Goal: Information Seeking & Learning: Learn about a topic

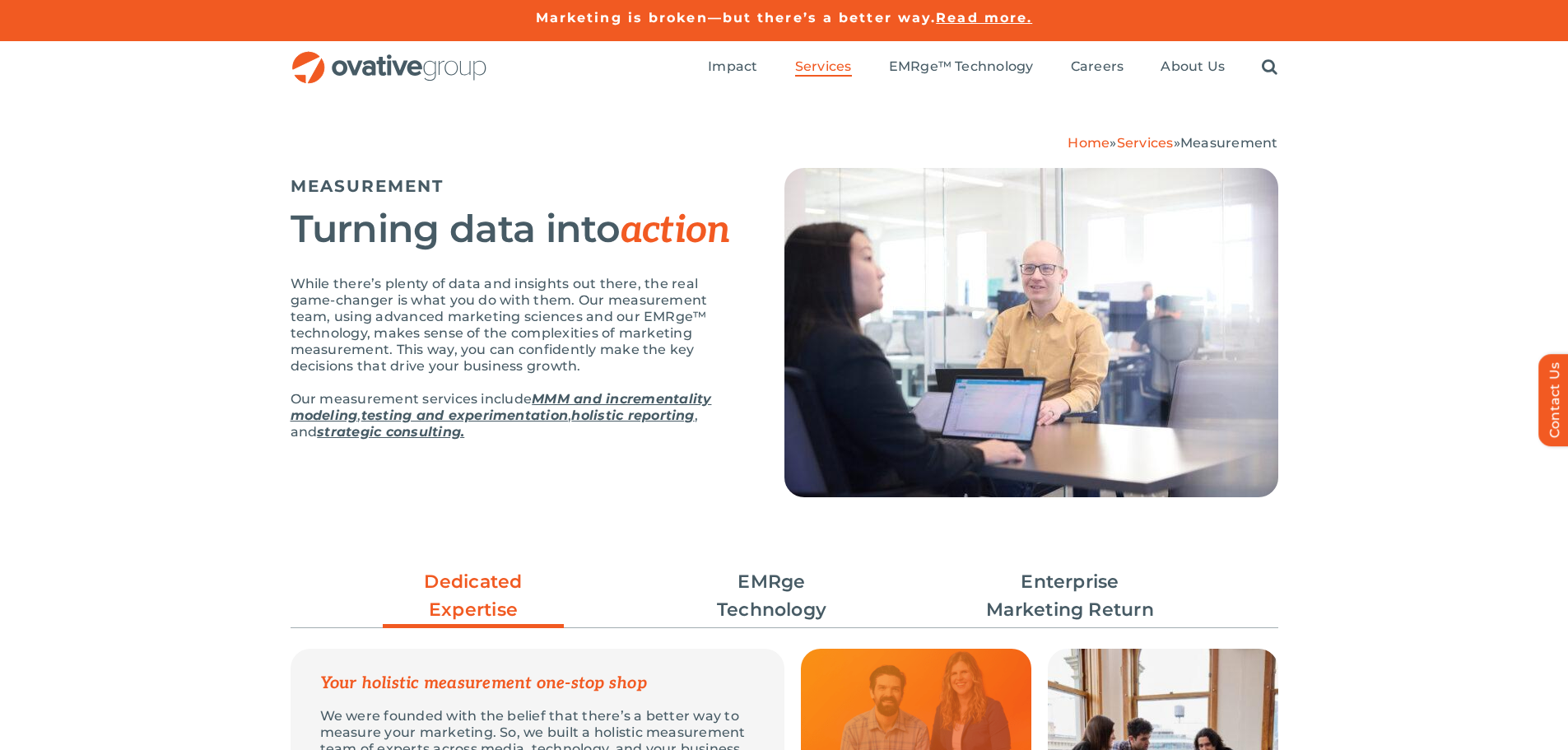
click at [464, 75] on img "OG_Full_horizontal_RGB" at bounding box center [390, 68] width 198 height 34
click at [382, 70] on img "OG_Full_horizontal_RGB" at bounding box center [390, 68] width 198 height 34
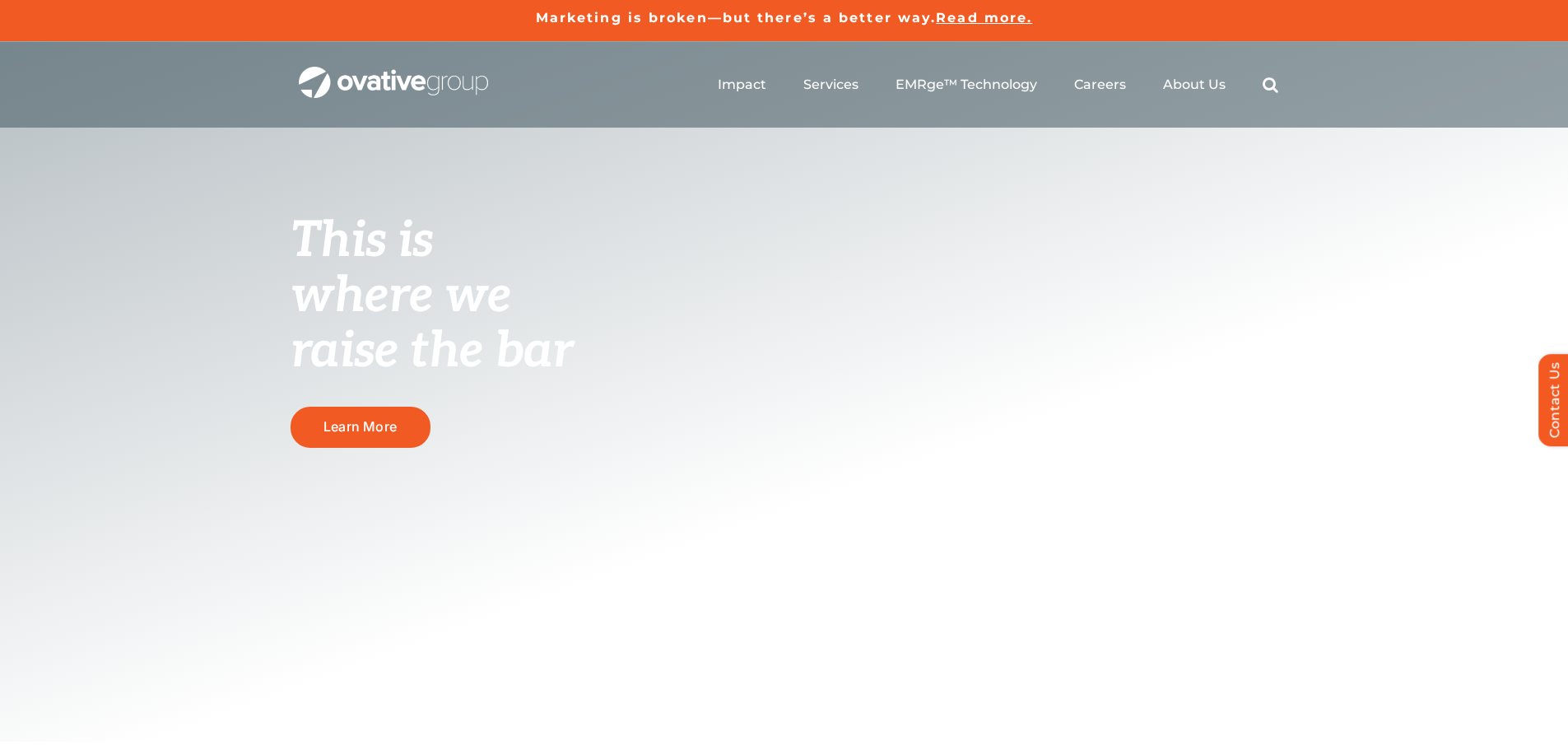
click at [778, 107] on ul "Impact Expert Insights Case Studies Awards & Press Services Media Measurement C…" at bounding box center [997, 85] width 561 height 53
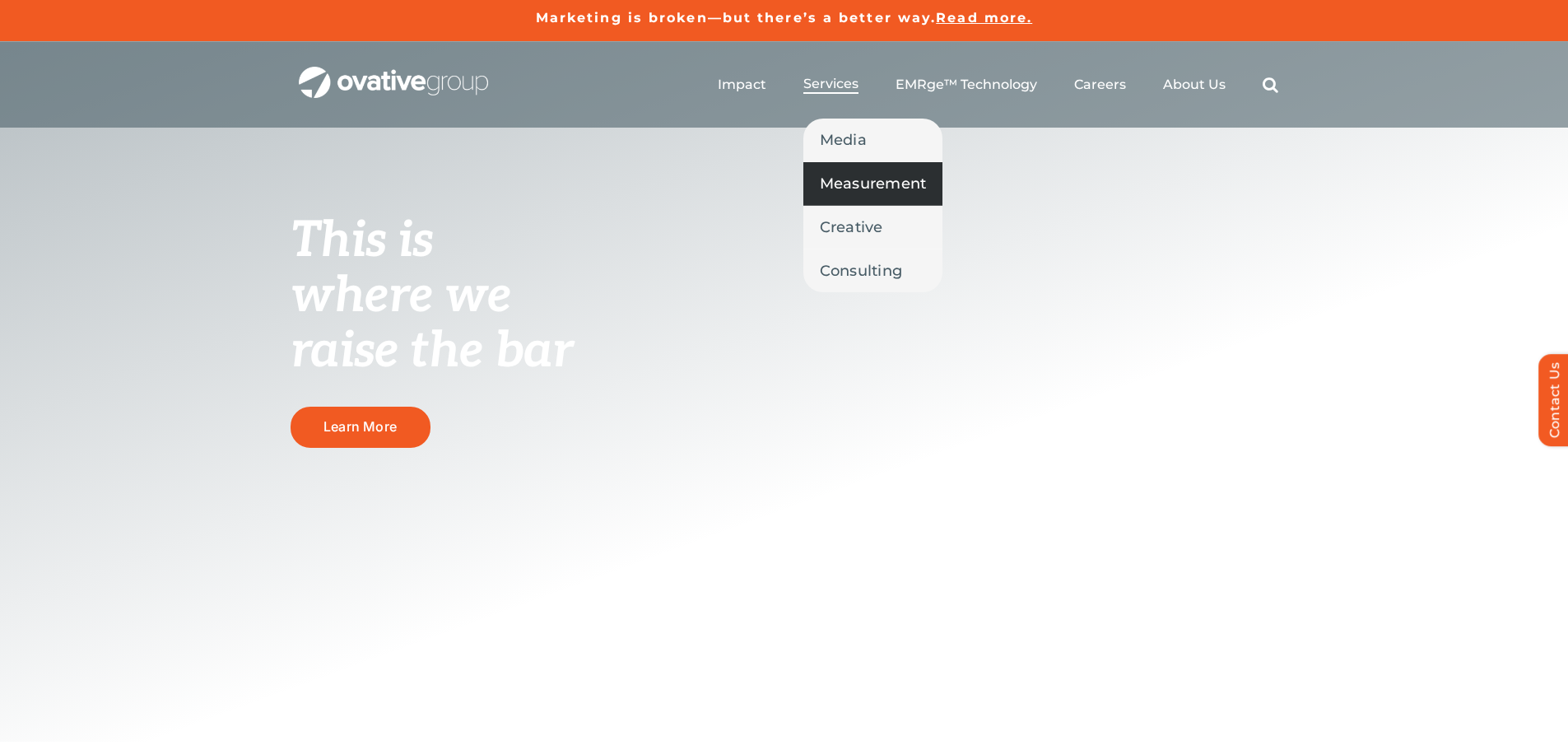
click at [856, 187] on span "Measurement" at bounding box center [874, 184] width 107 height 23
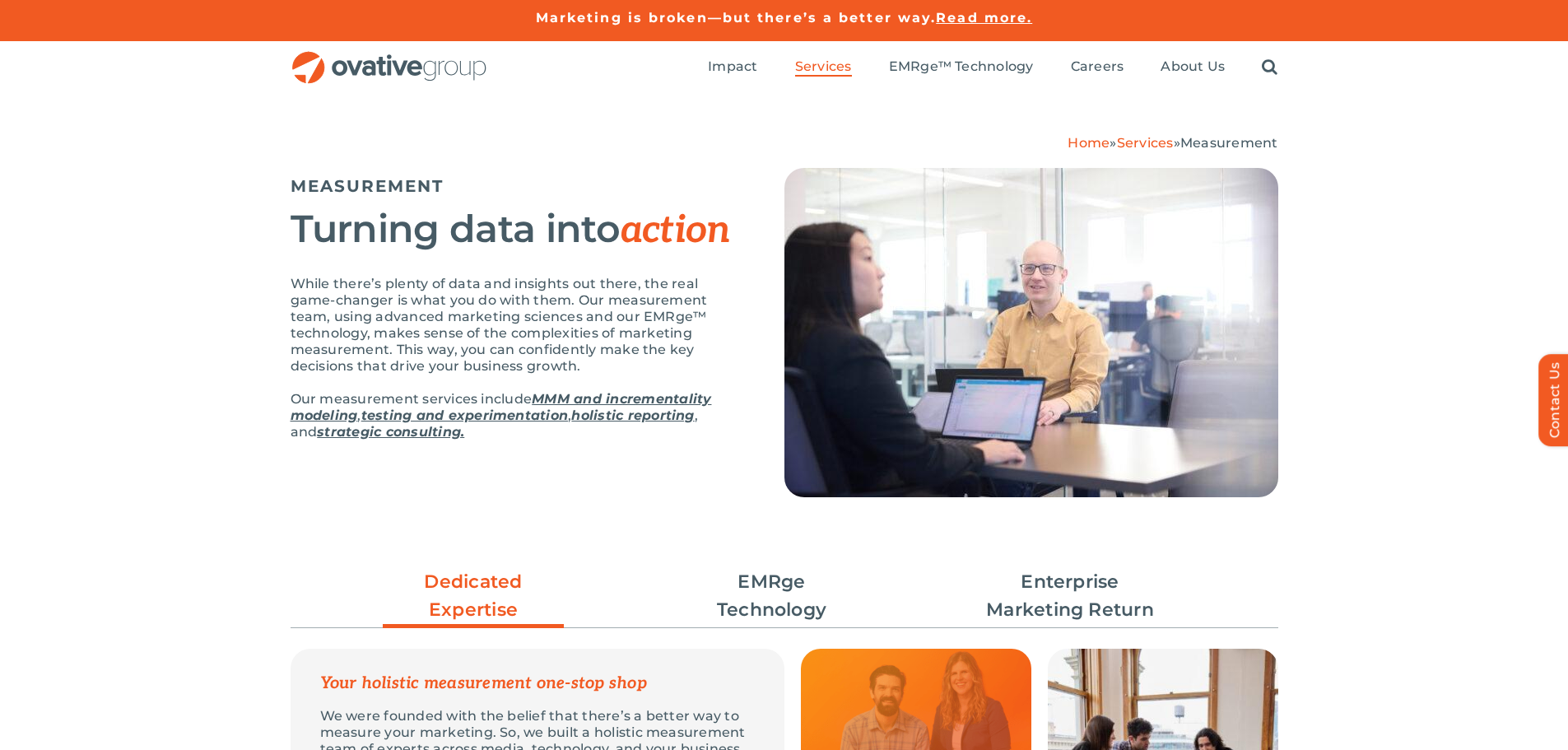
click at [665, 244] on em "action" at bounding box center [676, 231] width 111 height 46
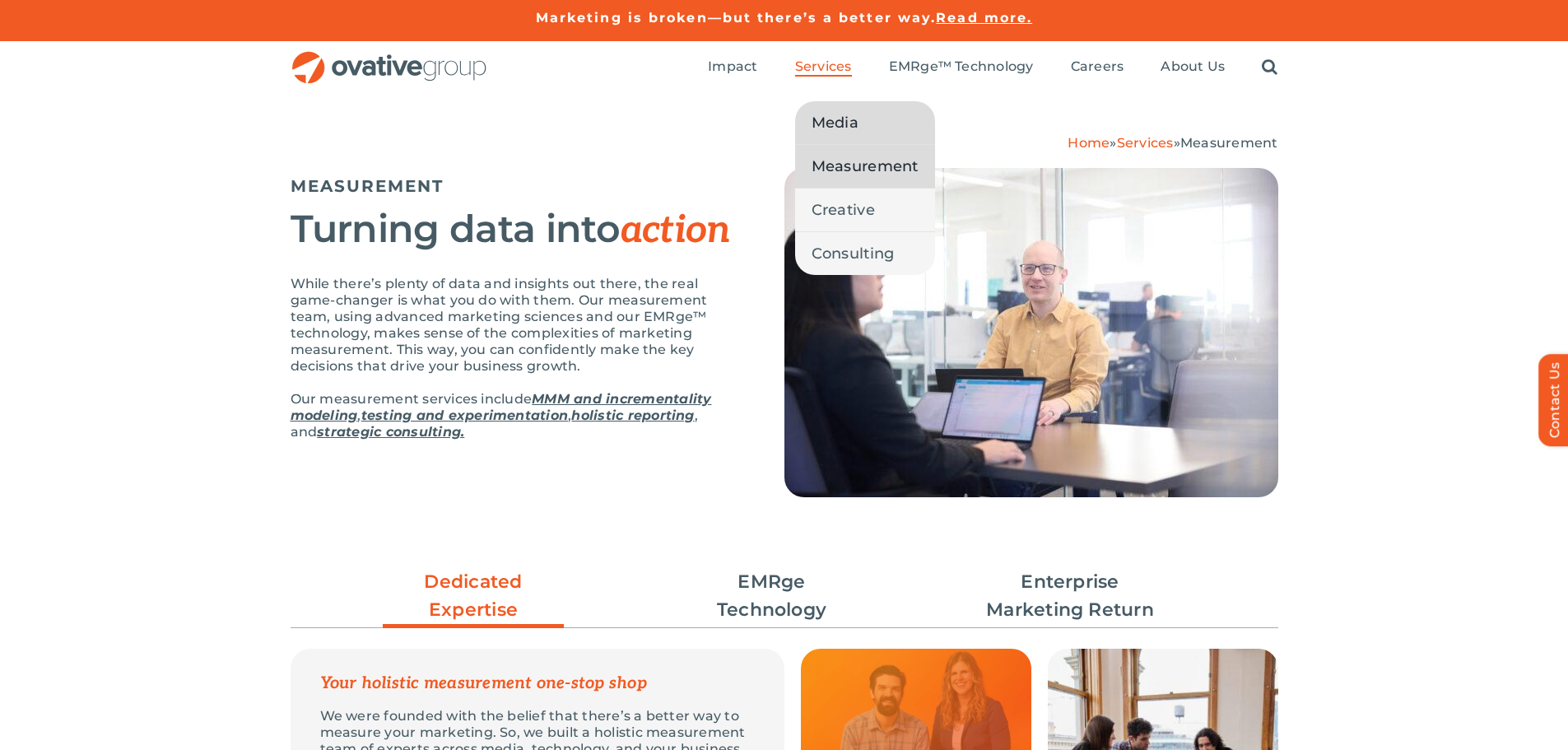
click at [856, 124] on span "Media" at bounding box center [835, 123] width 47 height 23
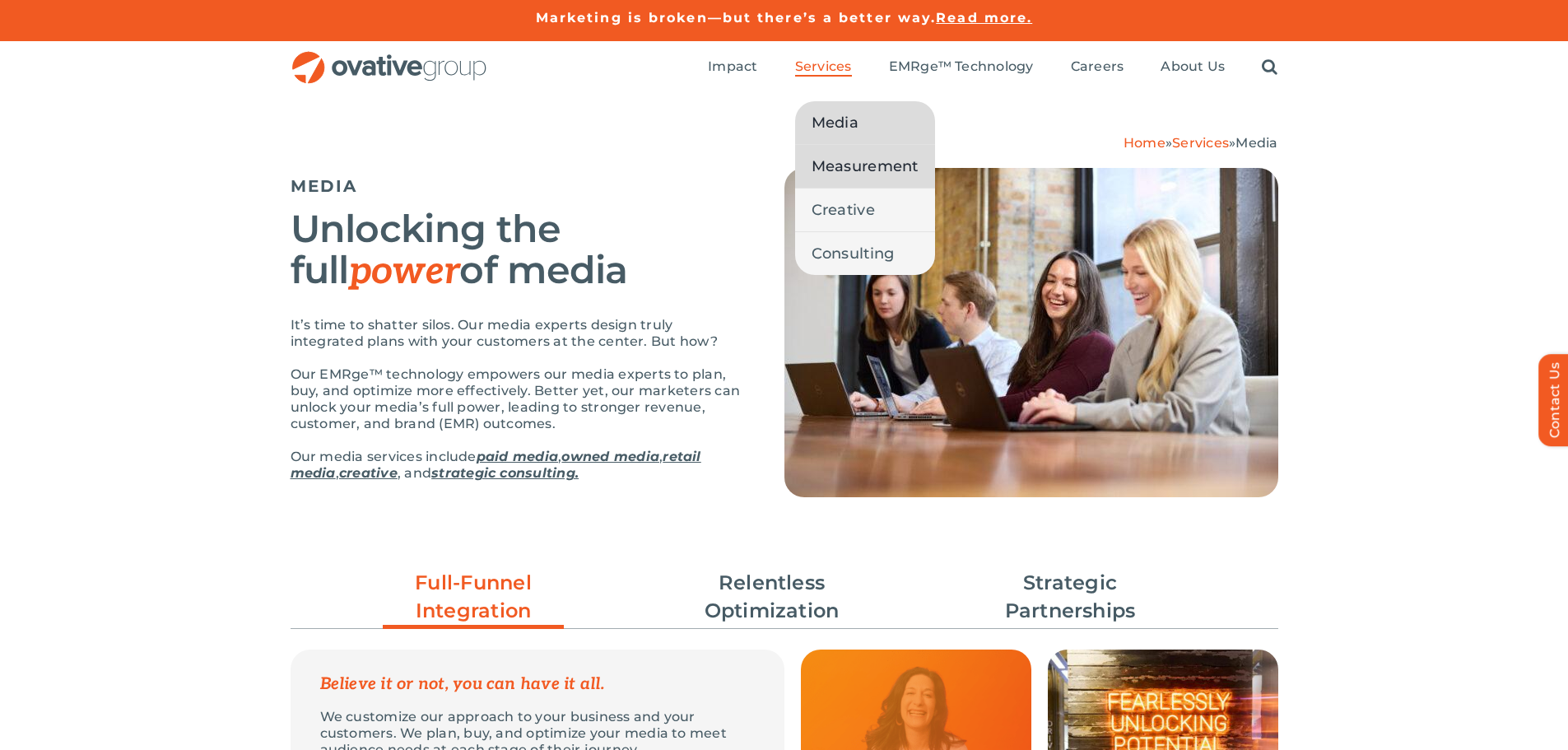
click at [844, 164] on span "Measurement" at bounding box center [866, 167] width 107 height 23
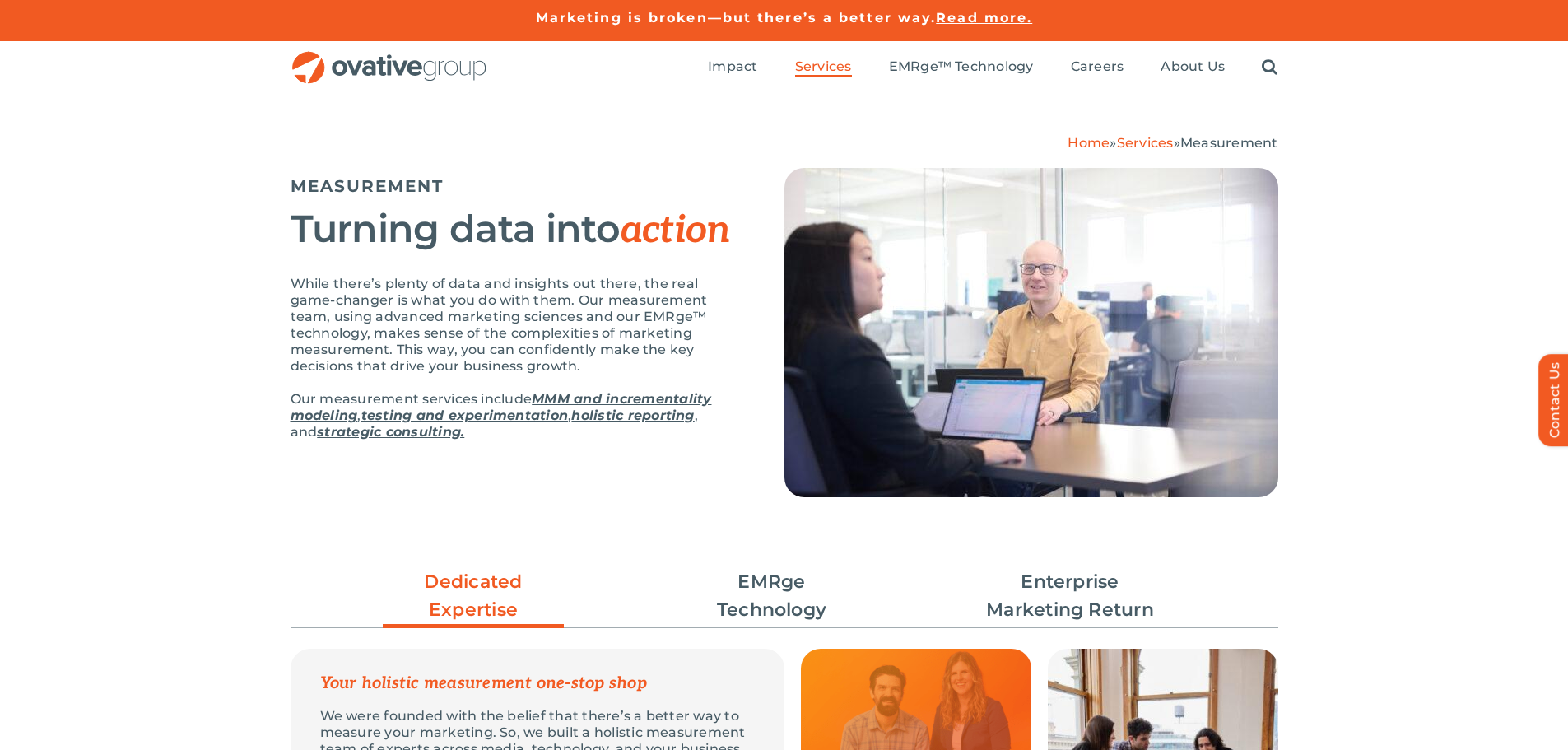
click at [618, 398] on link "MMM and incrementality modeling" at bounding box center [501, 408] width 422 height 32
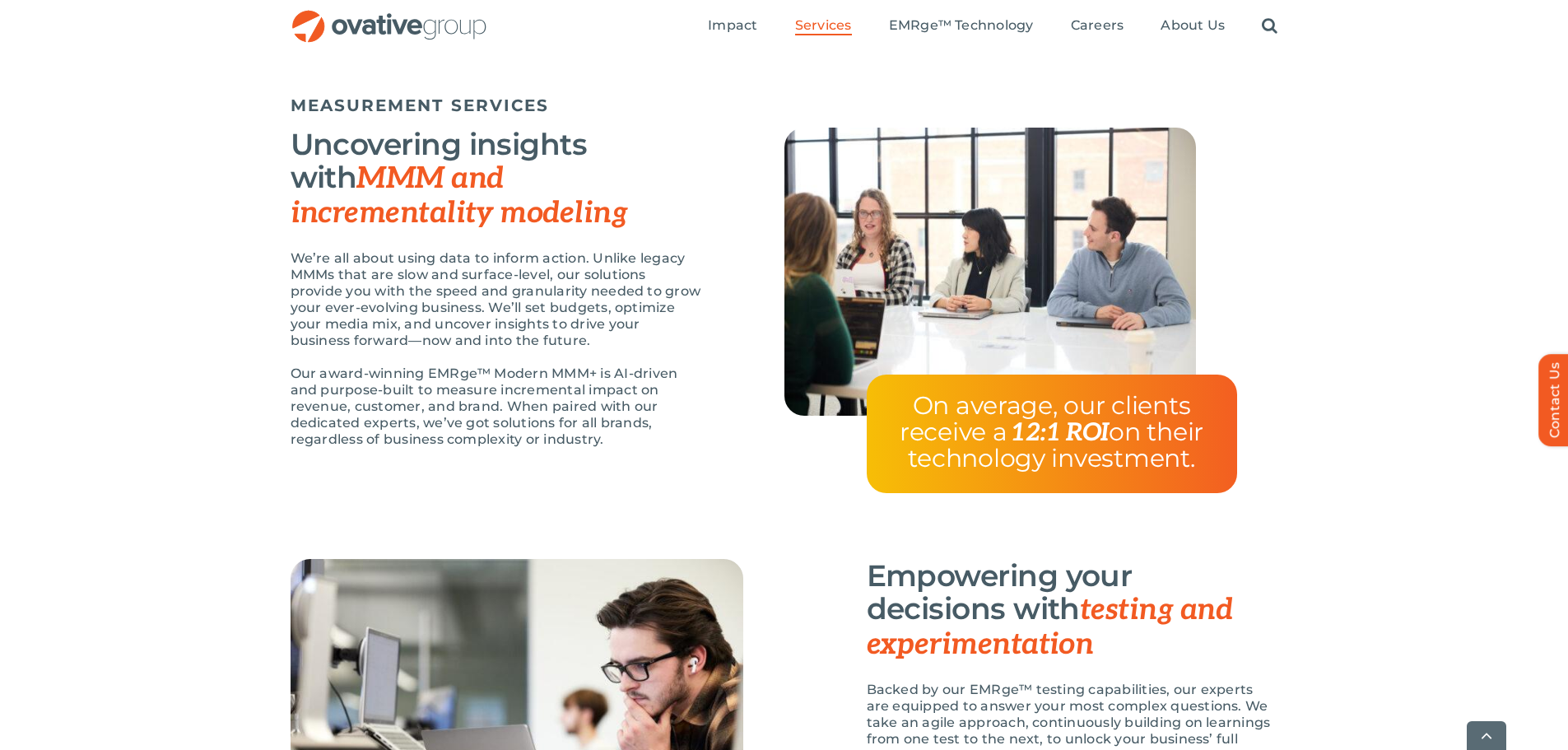
scroll to position [1383, 0]
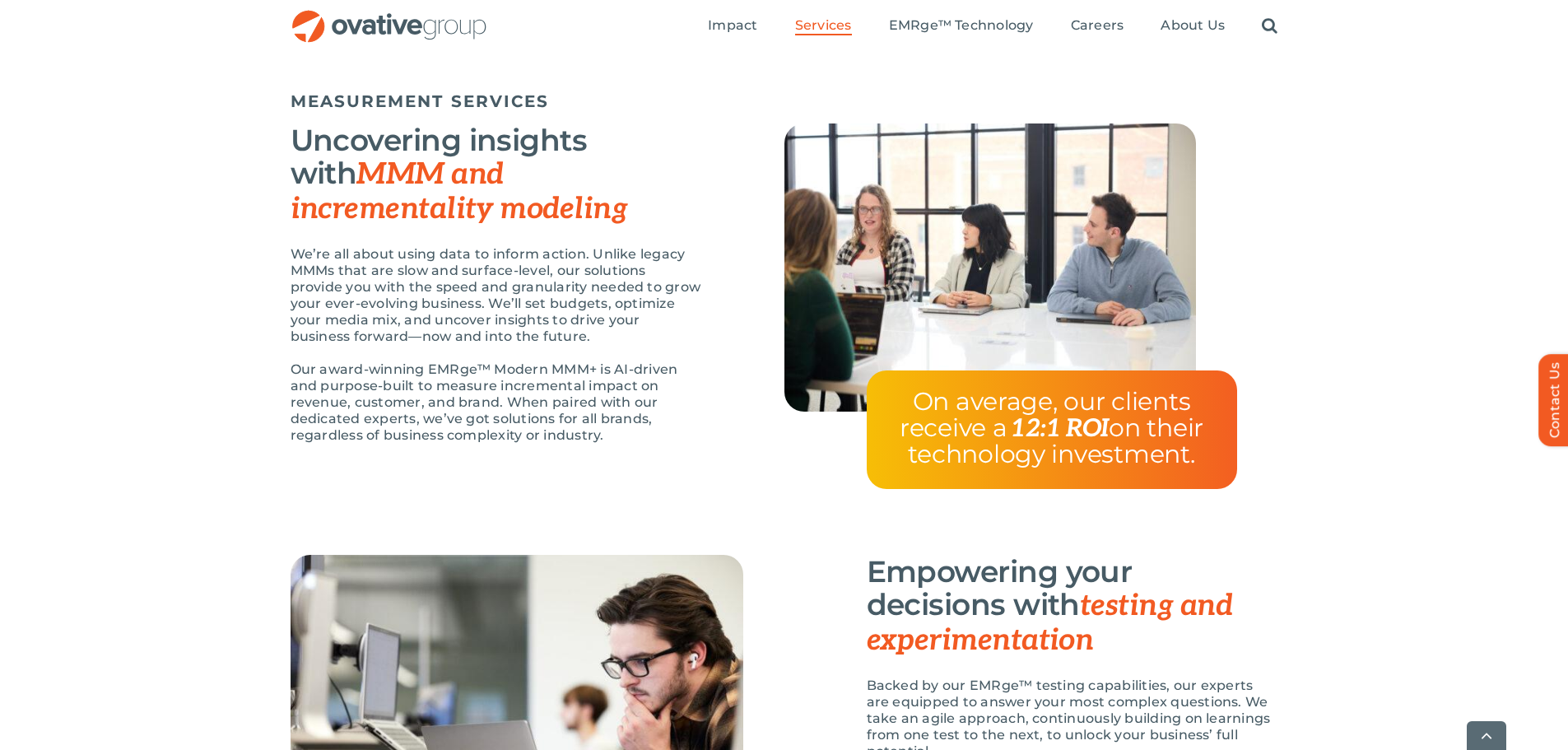
click at [394, 137] on h3 "Uncovering insights with MMM and incrementality modeling" at bounding box center [497, 175] width 412 height 103
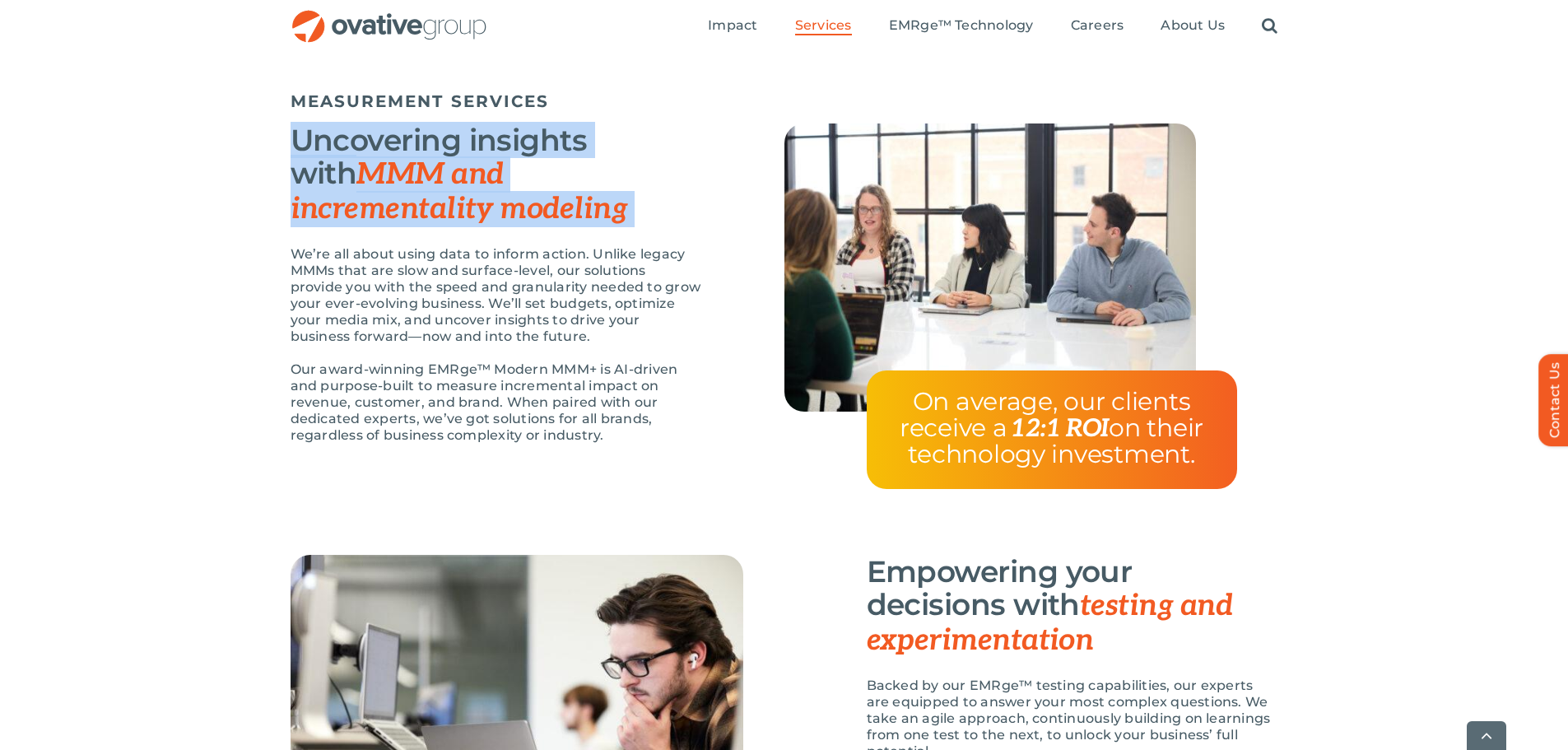
click at [394, 137] on h3 "Uncovering insights with MMM and incrementality modeling" at bounding box center [497, 175] width 412 height 103
click at [480, 196] on h3 "Uncovering insights with MMM and incrementality modeling" at bounding box center [497, 175] width 412 height 103
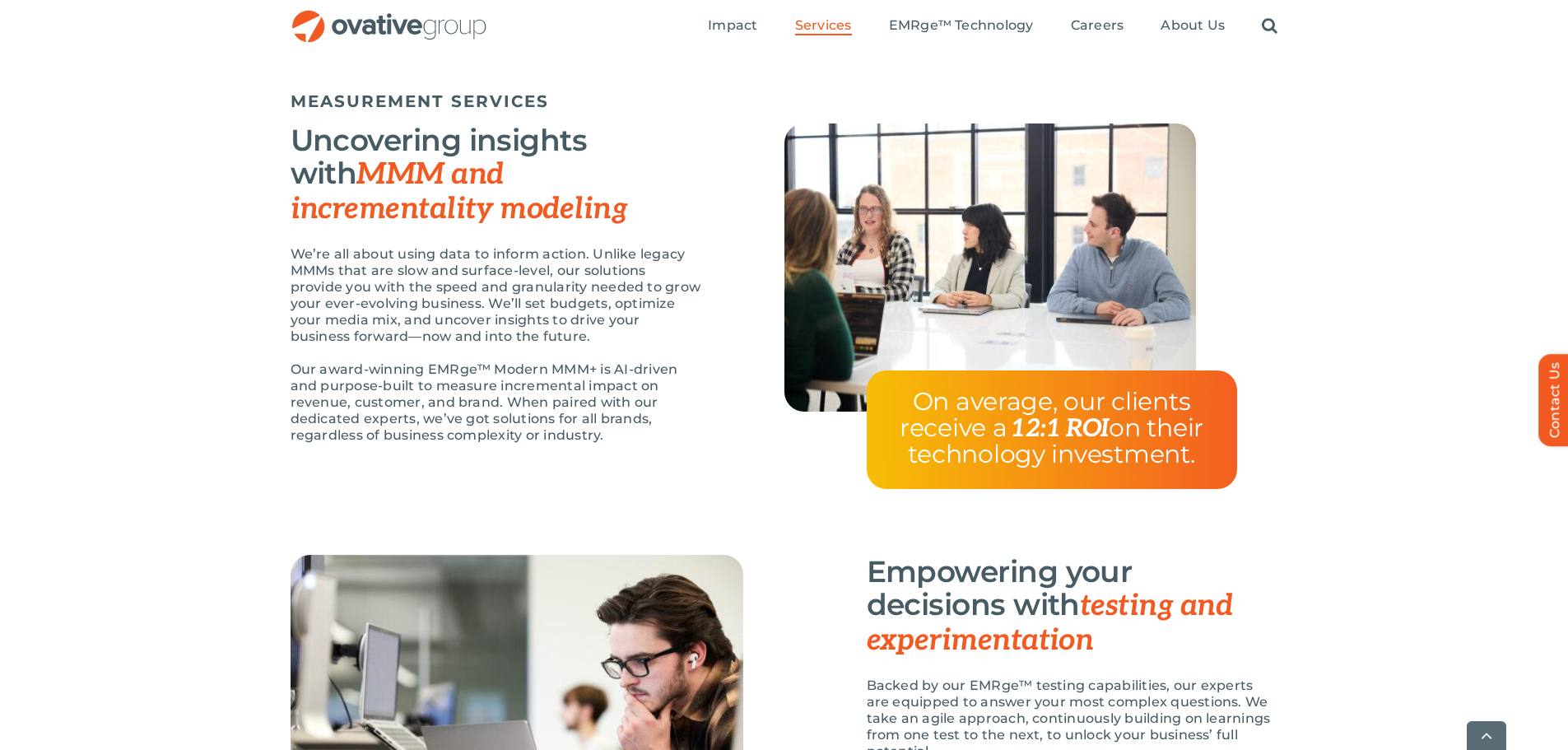
click at [480, 196] on h3 "Uncovering insights with MMM and incrementality modeling" at bounding box center [497, 175] width 412 height 103
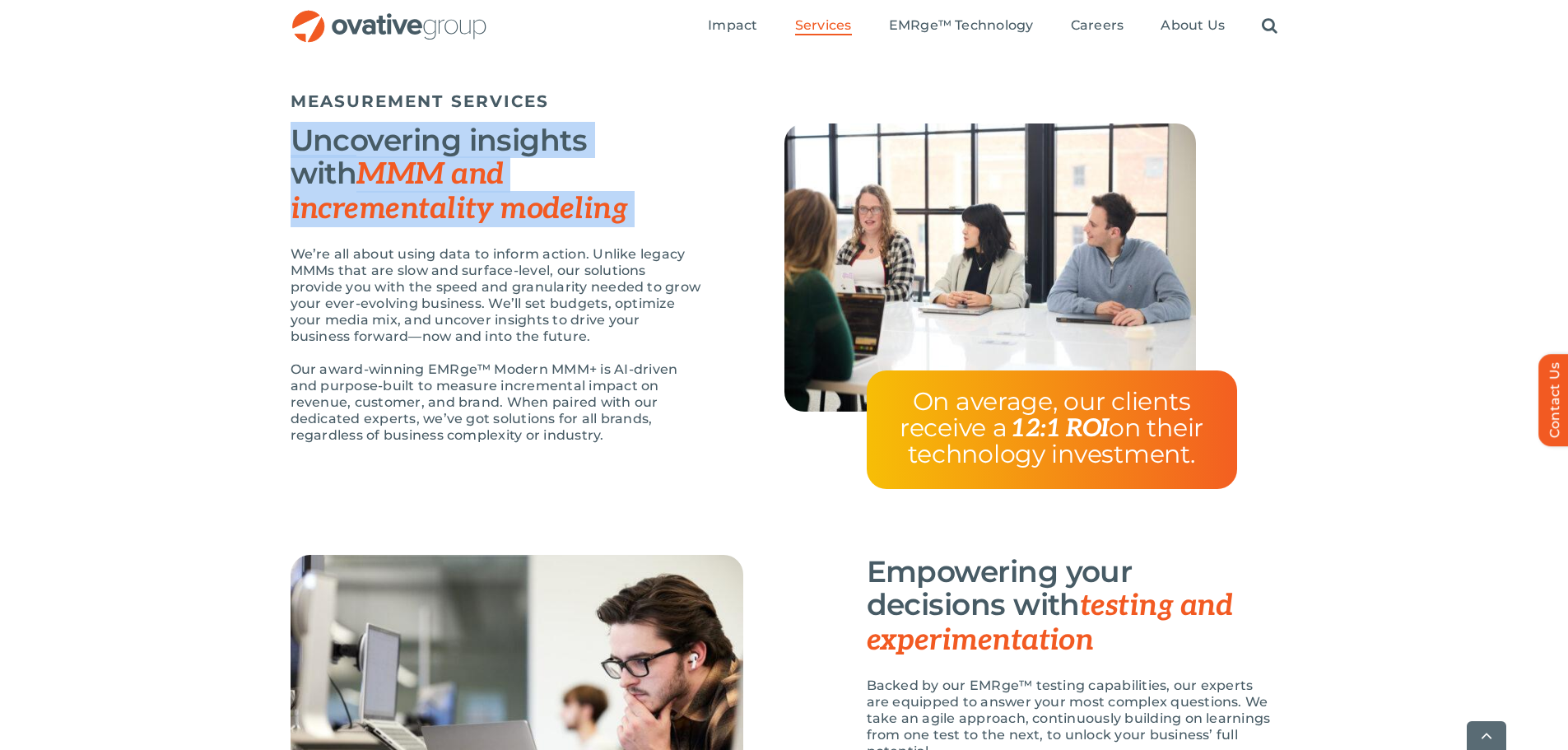
click at [480, 196] on h3 "Uncovering insights with MMM and incrementality modeling" at bounding box center [497, 175] width 412 height 103
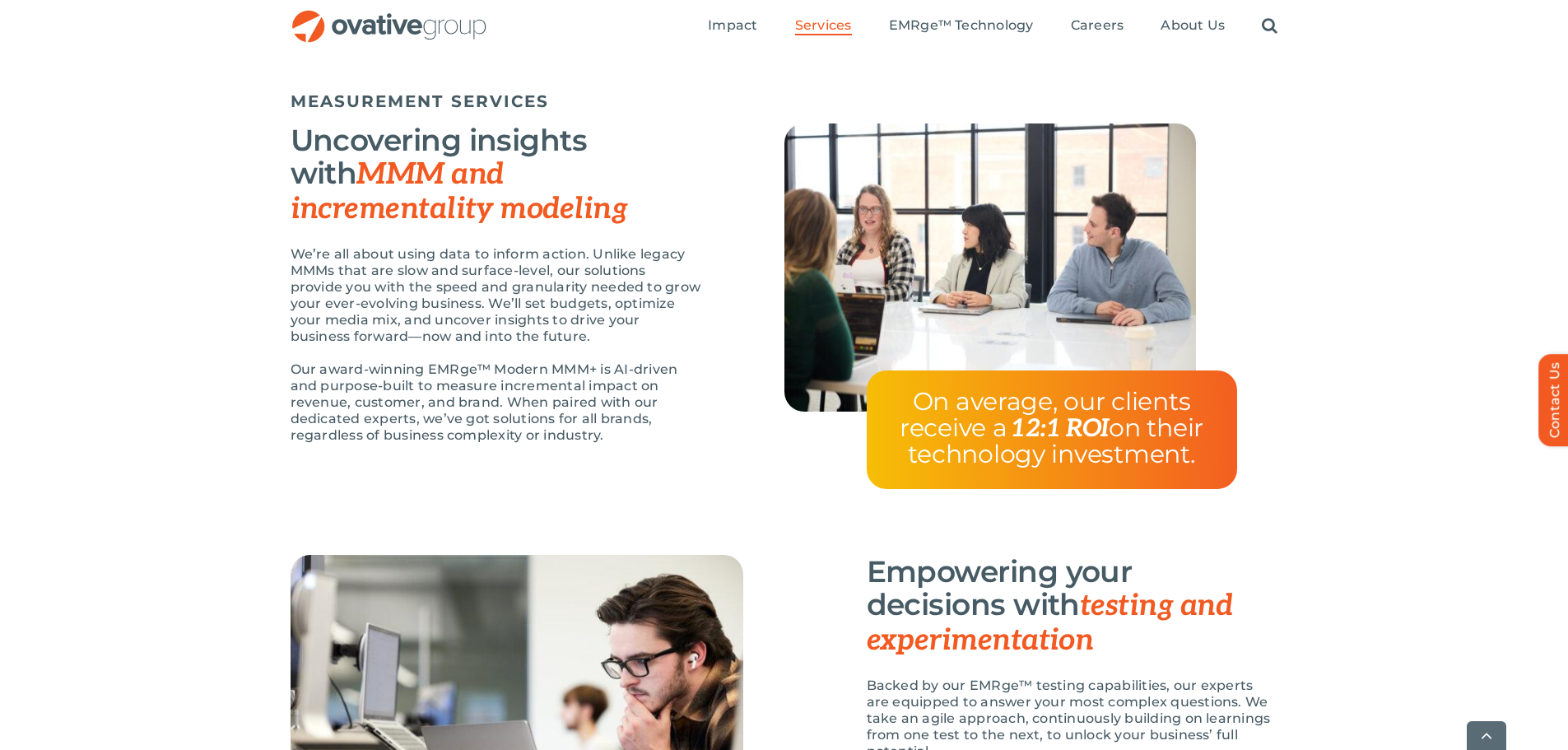
click at [491, 265] on p "We’re all about using data to inform action. Unlike legacy MMMs that are slow a…" at bounding box center [497, 295] width 412 height 99
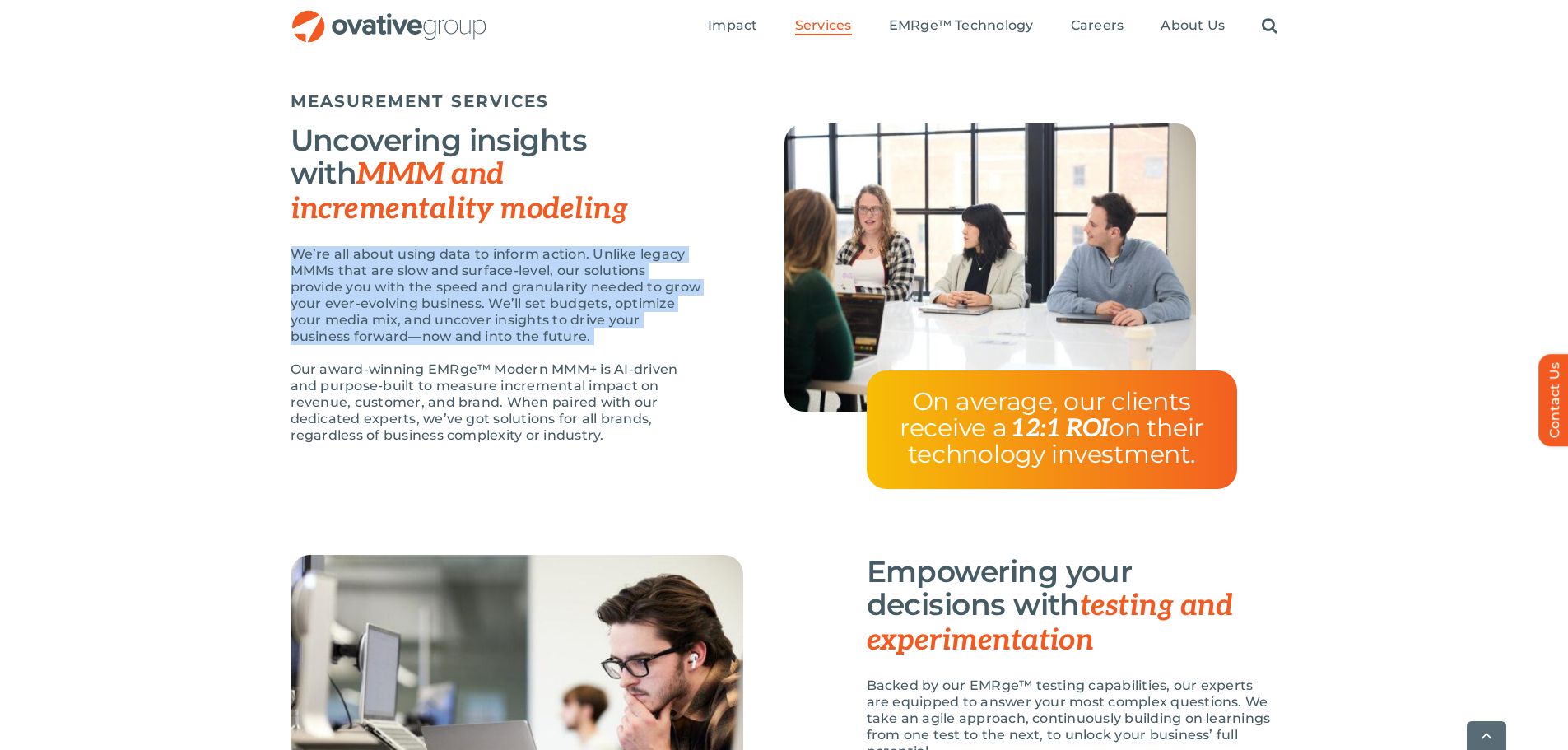
click at [491, 265] on p "We’re all about using data to inform action. Unlike legacy MMMs that are slow a…" at bounding box center [497, 295] width 412 height 99
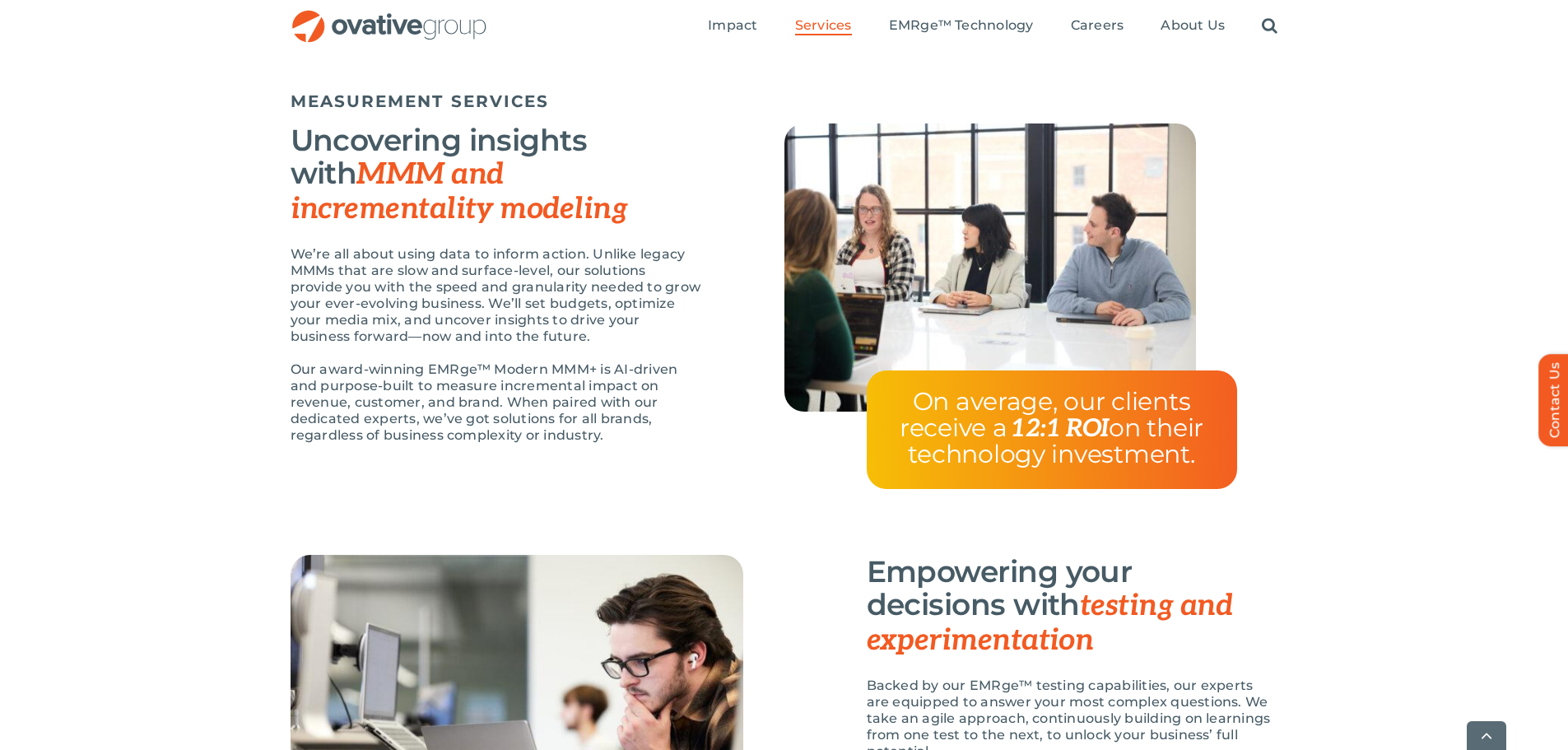
click at [576, 382] on p "Our award-winning EMRge™ Modern MMM+ is AI-driven and purpose-built to measure …" at bounding box center [497, 402] width 412 height 82
click at [575, 382] on p "Our award-winning EMRge™ Modern MMM+ is AI-driven and purpose-built to measure …" at bounding box center [497, 402] width 412 height 82
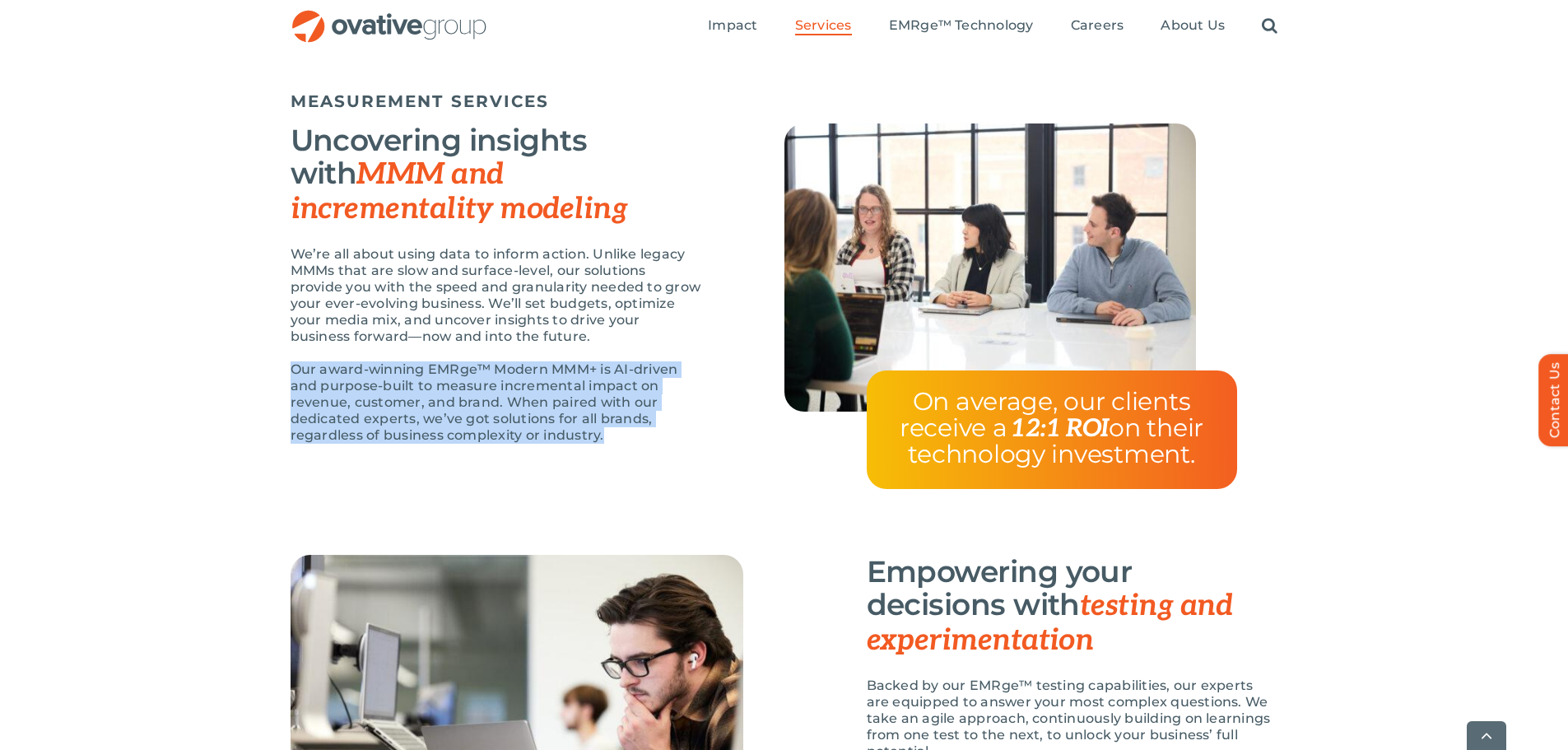
click at [575, 382] on p "Our award-winning EMRge™ Modern MMM+ is AI-driven and purpose-built to measure …" at bounding box center [497, 402] width 412 height 82
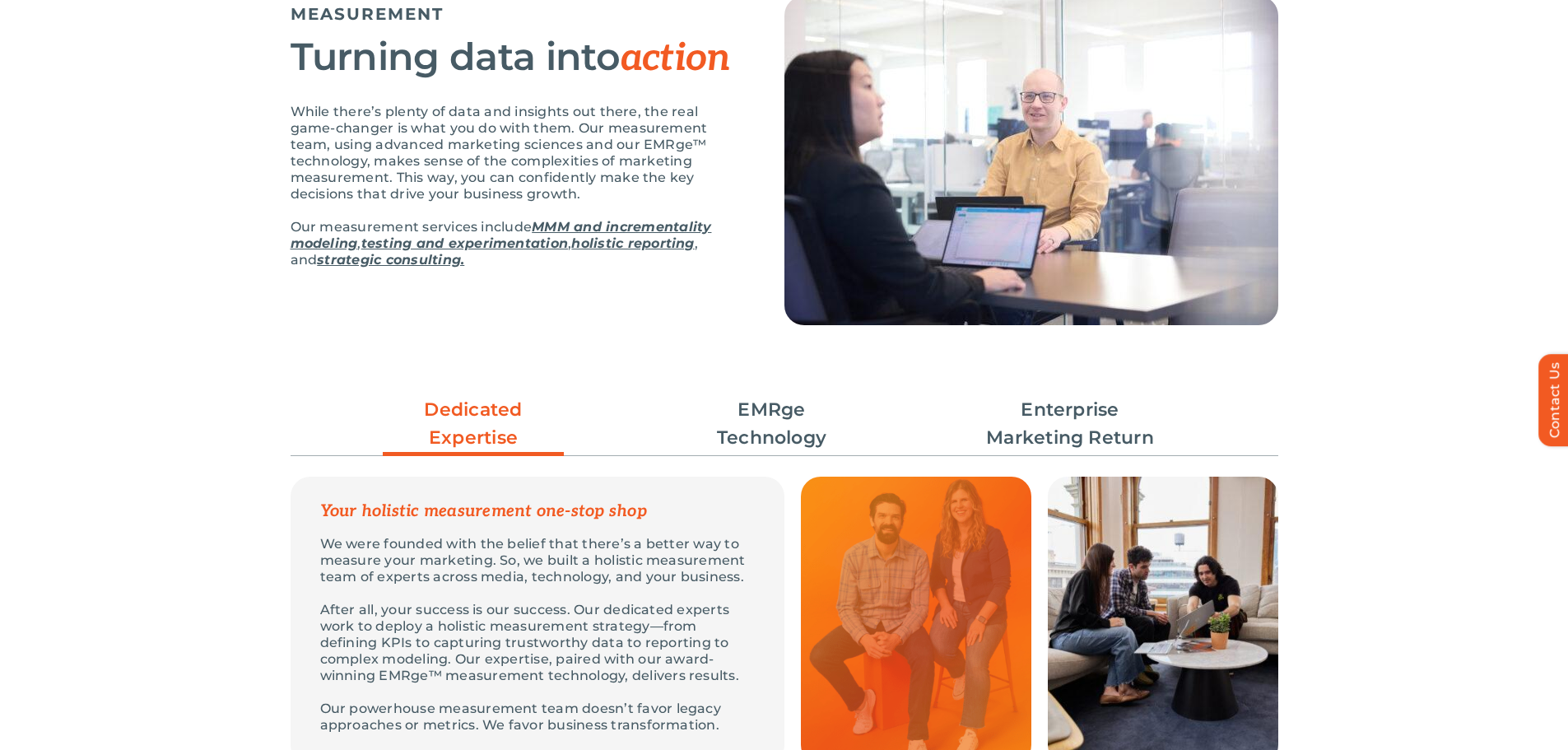
scroll to position [0, 0]
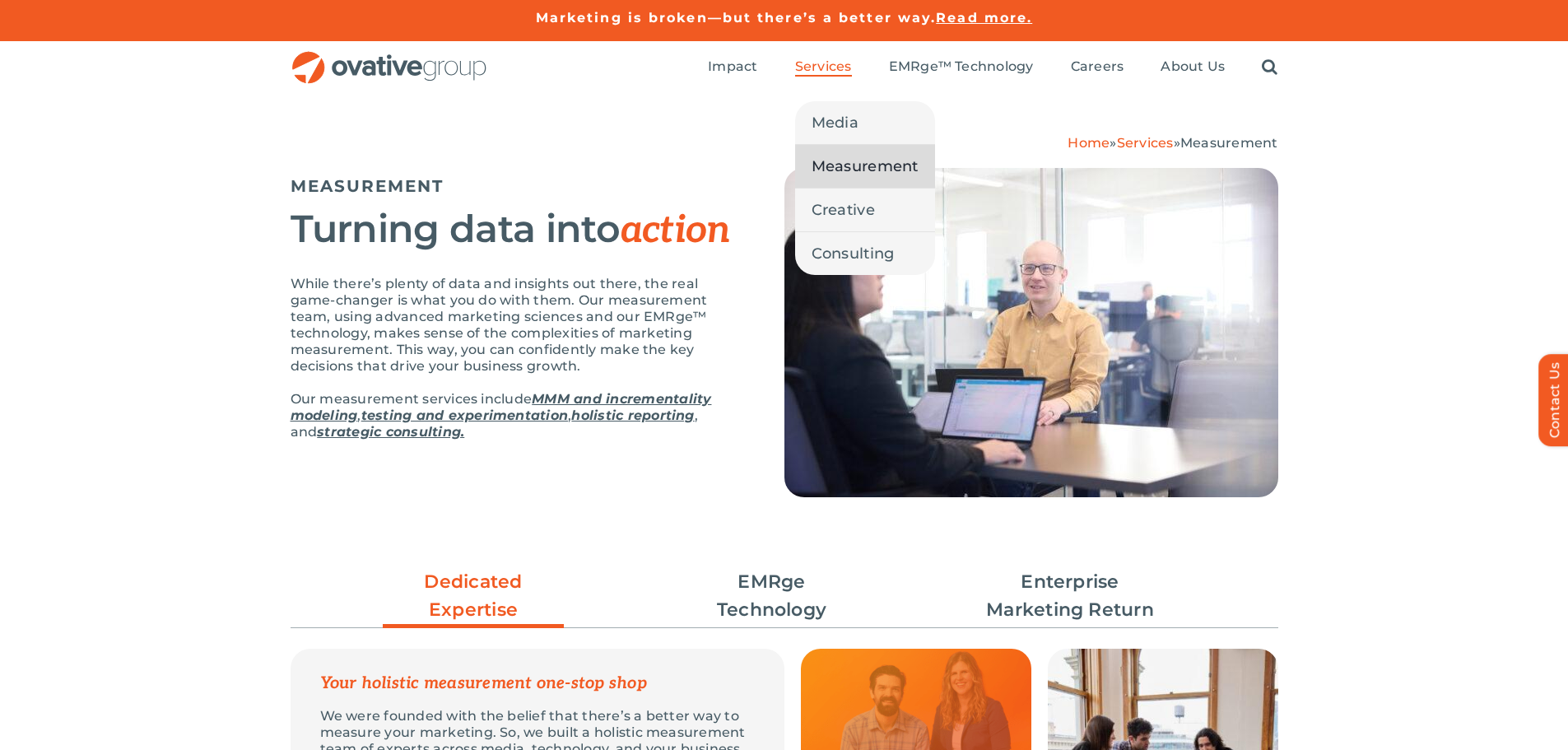
click at [850, 169] on span "Measurement" at bounding box center [866, 167] width 107 height 23
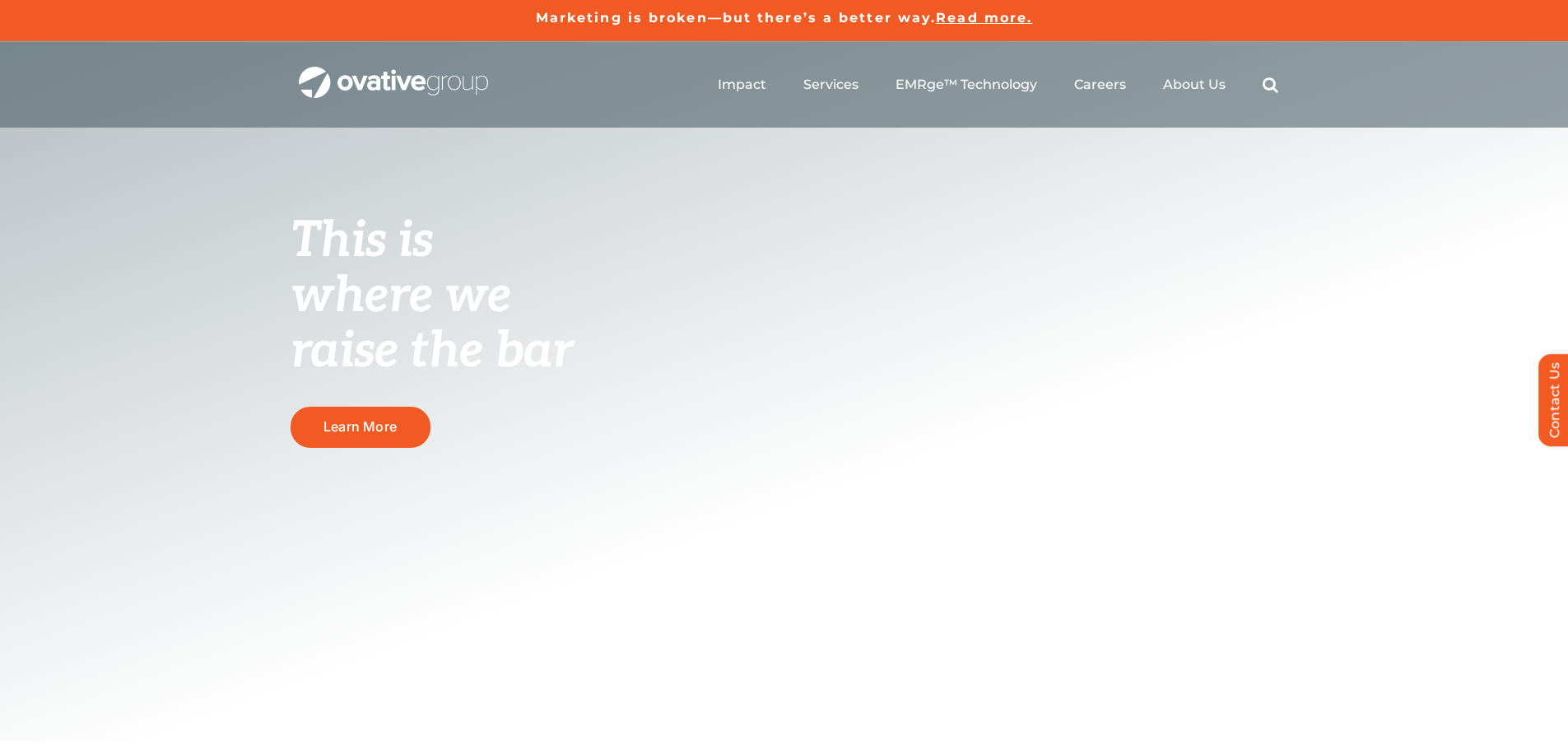
click at [723, 168] on div "This is where we raise the bar Learn More" at bounding box center [784, 391] width 1568 height 700
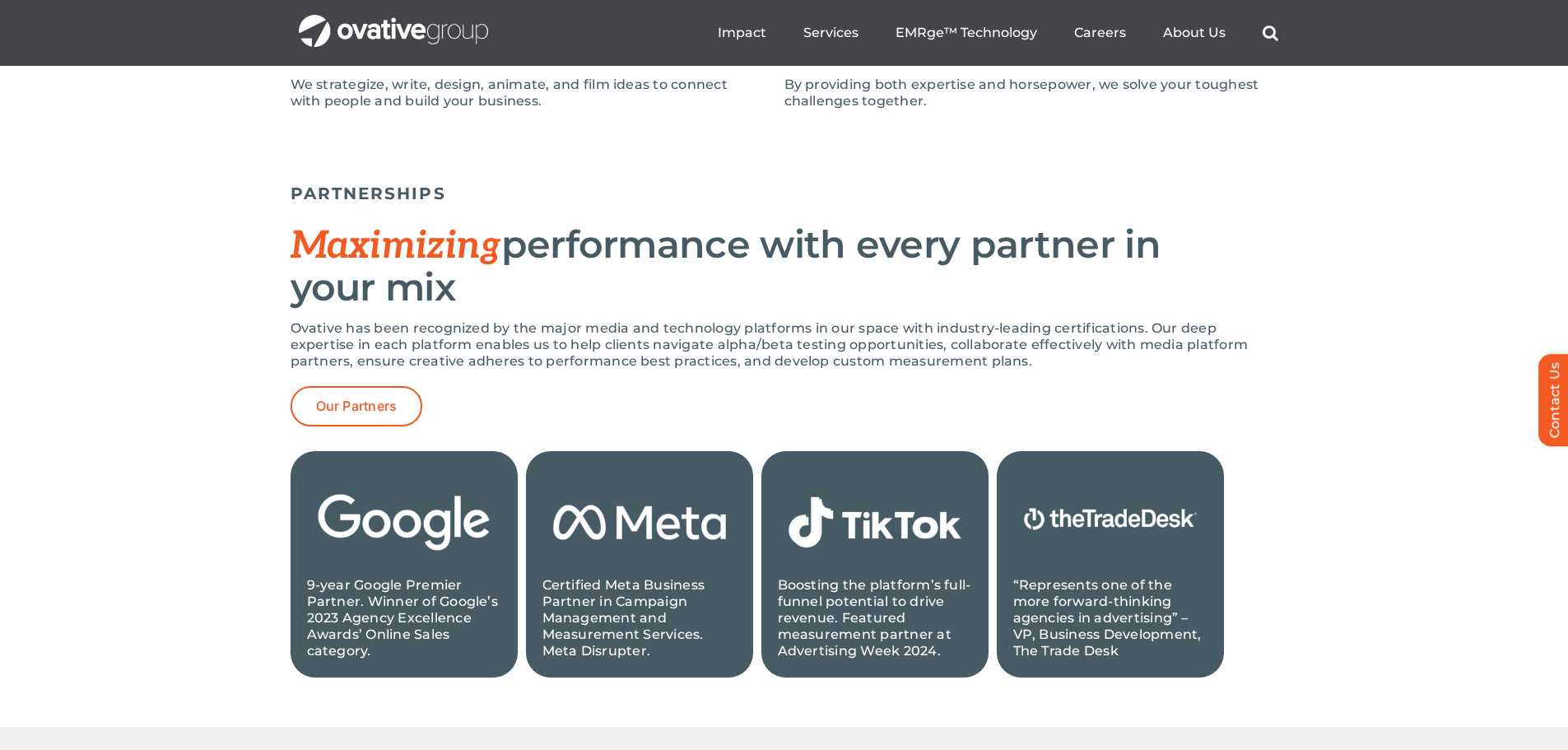
scroll to position [1235, 0]
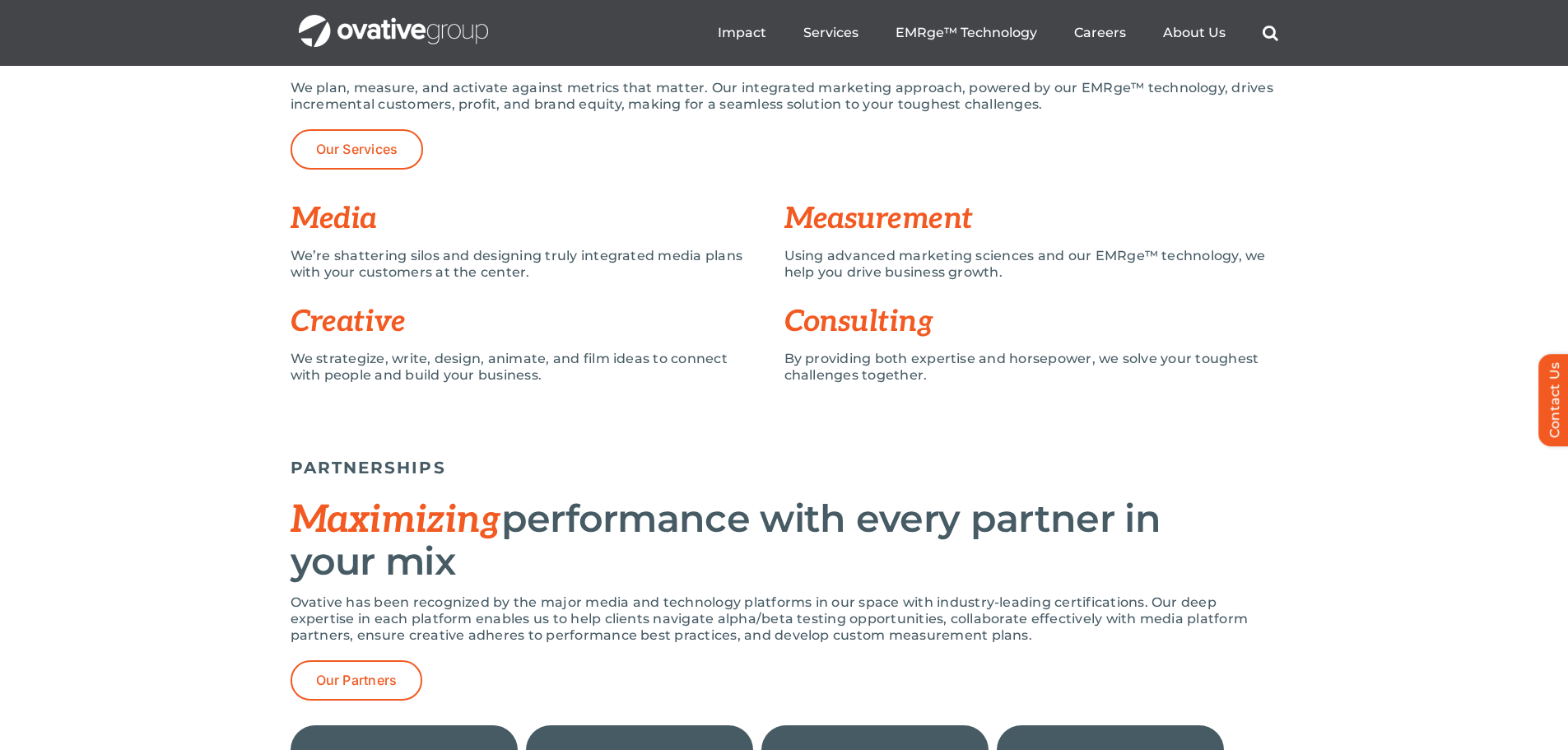
click at [867, 220] on h3 "Measurement" at bounding box center [1031, 218] width 494 height 33
click at [866, 274] on p "Using advanced marketing sciences and our EMRge™ technology, we help you drive …" at bounding box center [1031, 264] width 494 height 33
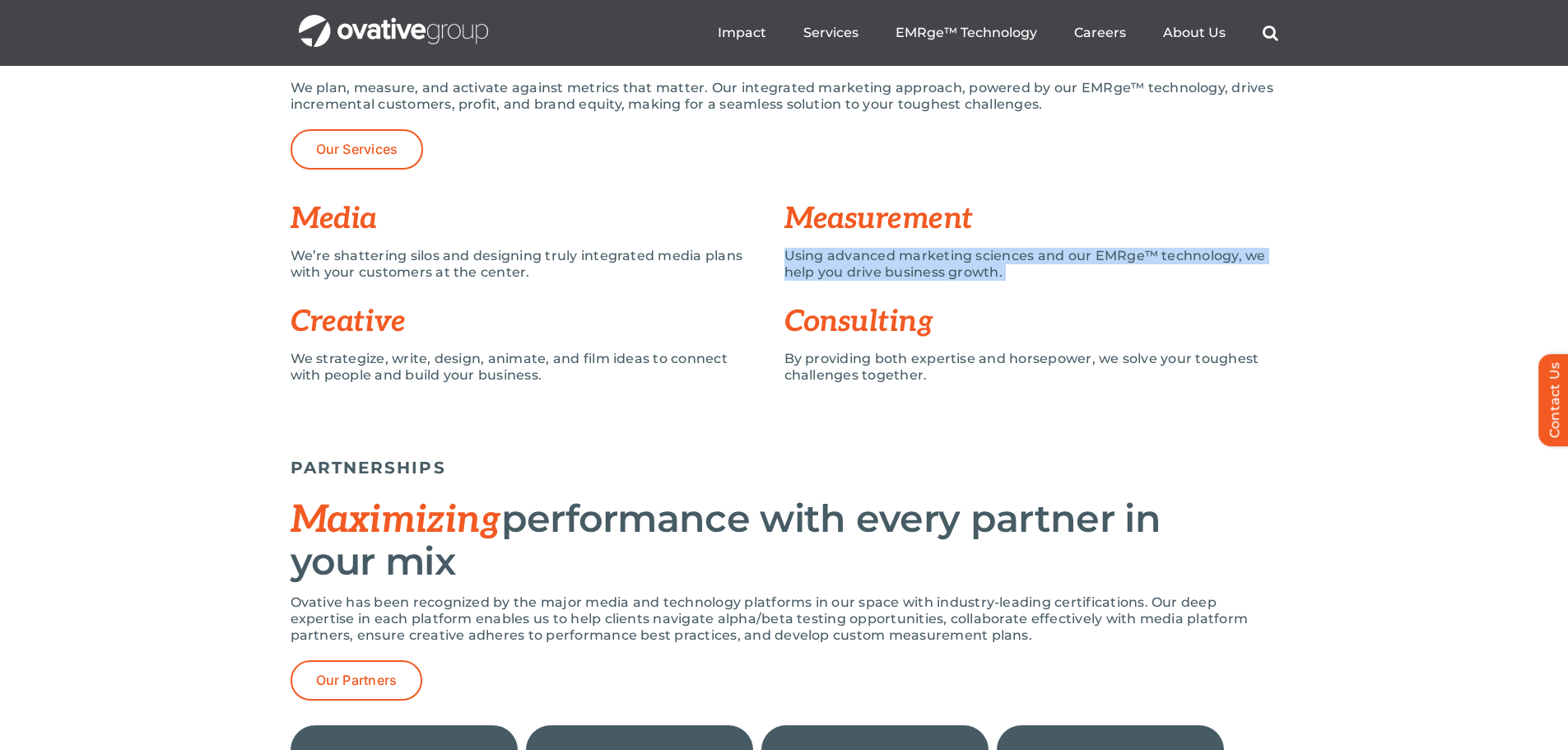
click at [866, 274] on p "Using advanced marketing sciences and our EMRge™ technology, we help you drive …" at bounding box center [1031, 264] width 494 height 33
click at [980, 276] on p "Using advanced marketing sciences and our EMRge™ technology, we help you drive …" at bounding box center [1031, 264] width 494 height 33
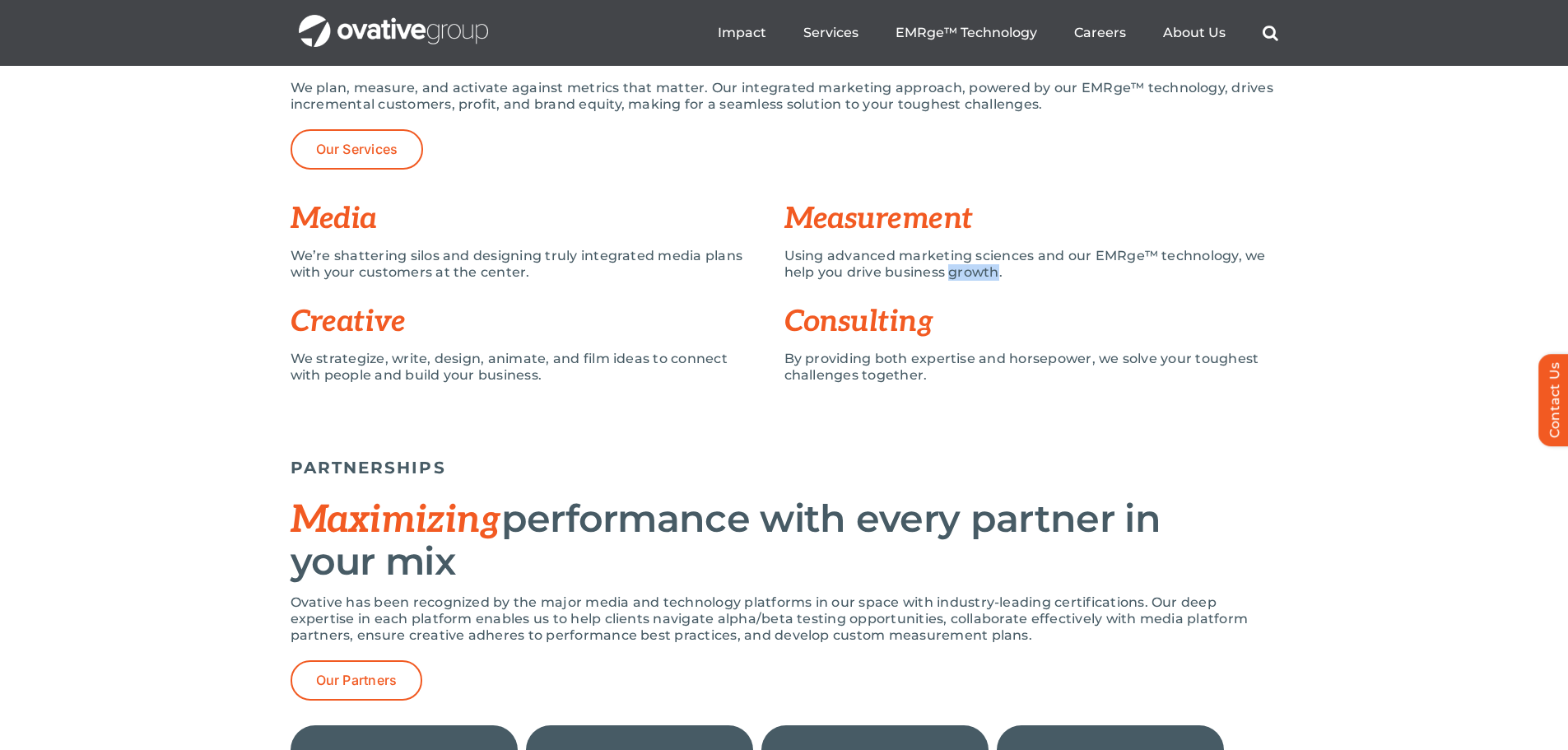
click at [980, 276] on p "Using advanced marketing sciences and our EMRge™ technology, we help you drive …" at bounding box center [1031, 264] width 494 height 33
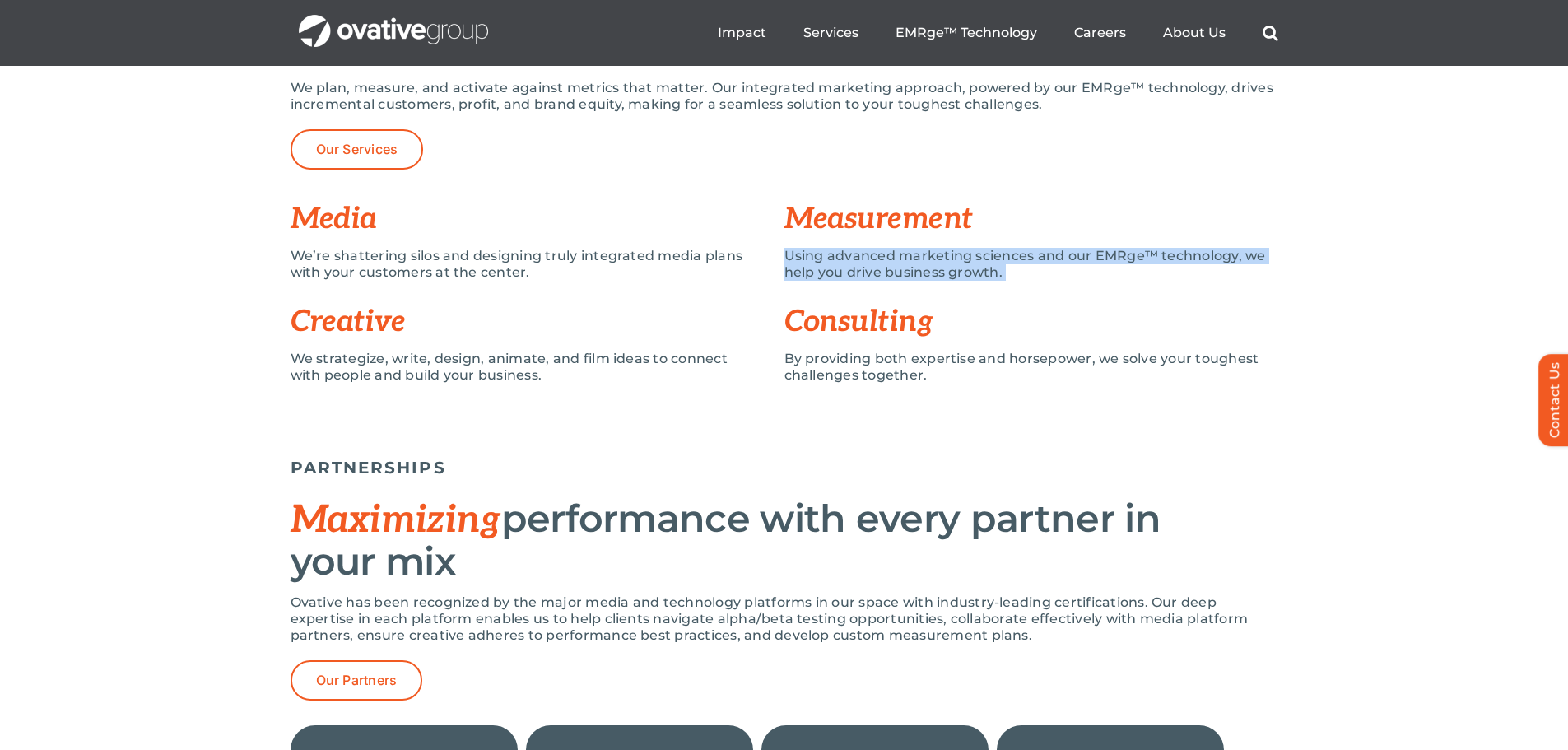
click at [980, 276] on p "Using advanced marketing sciences and our EMRge™ technology, we help you drive …" at bounding box center [1031, 264] width 494 height 33
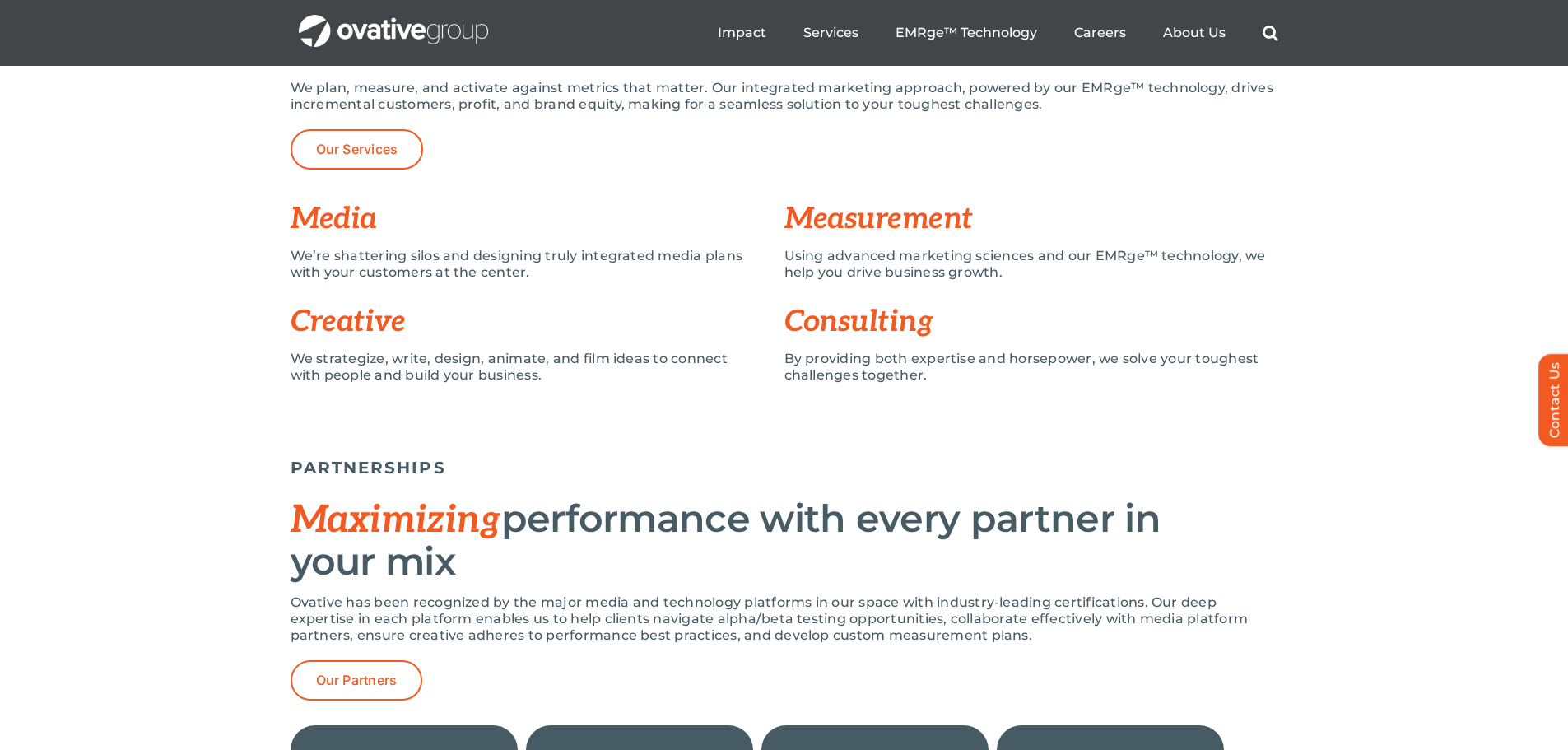
click at [889, 365] on p "By providing both expertise and horsepower, we solve your toughest challenges t…" at bounding box center [1031, 367] width 494 height 33
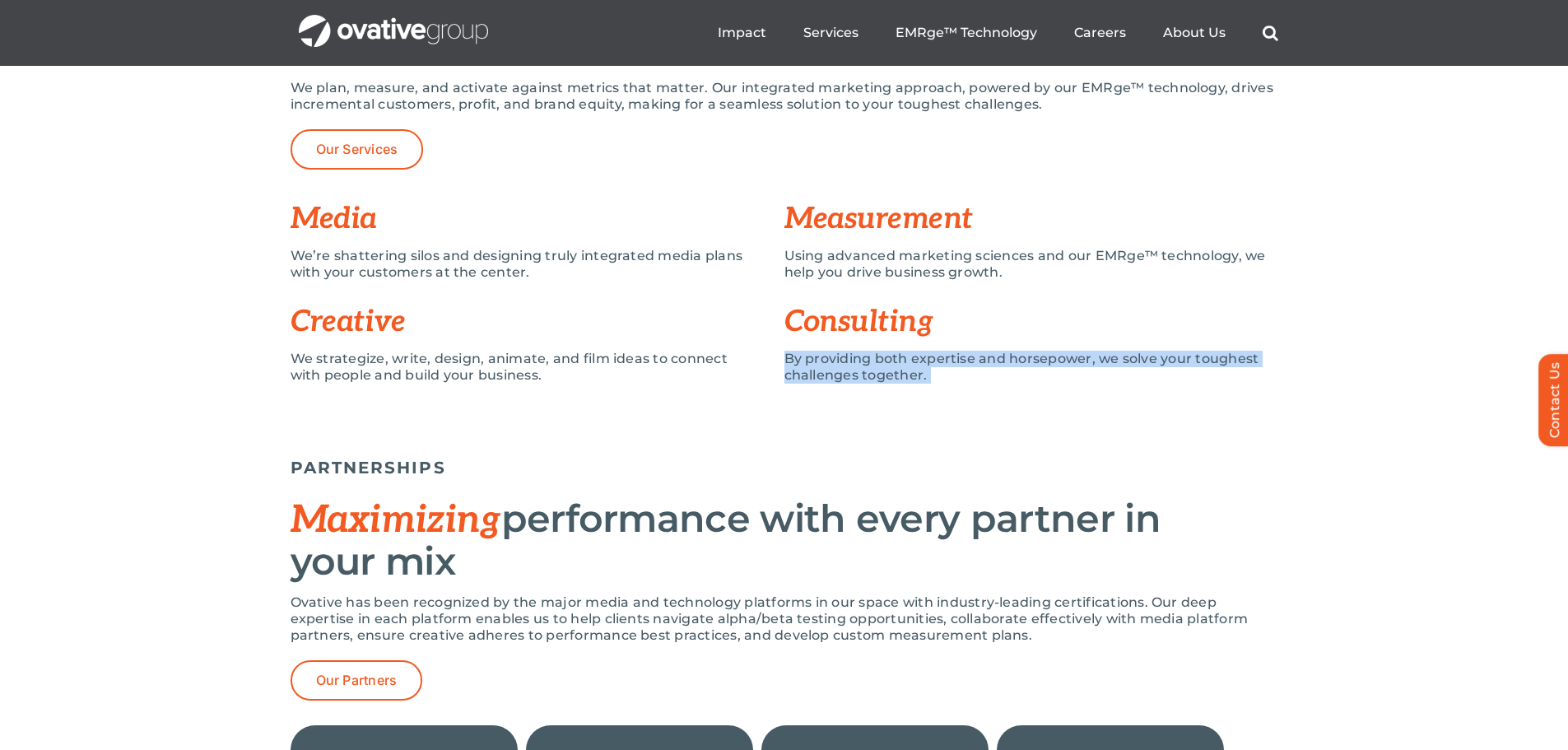
click at [889, 365] on p "By providing both expertise and horsepower, we solve your toughest challenges t…" at bounding box center [1031, 367] width 494 height 33
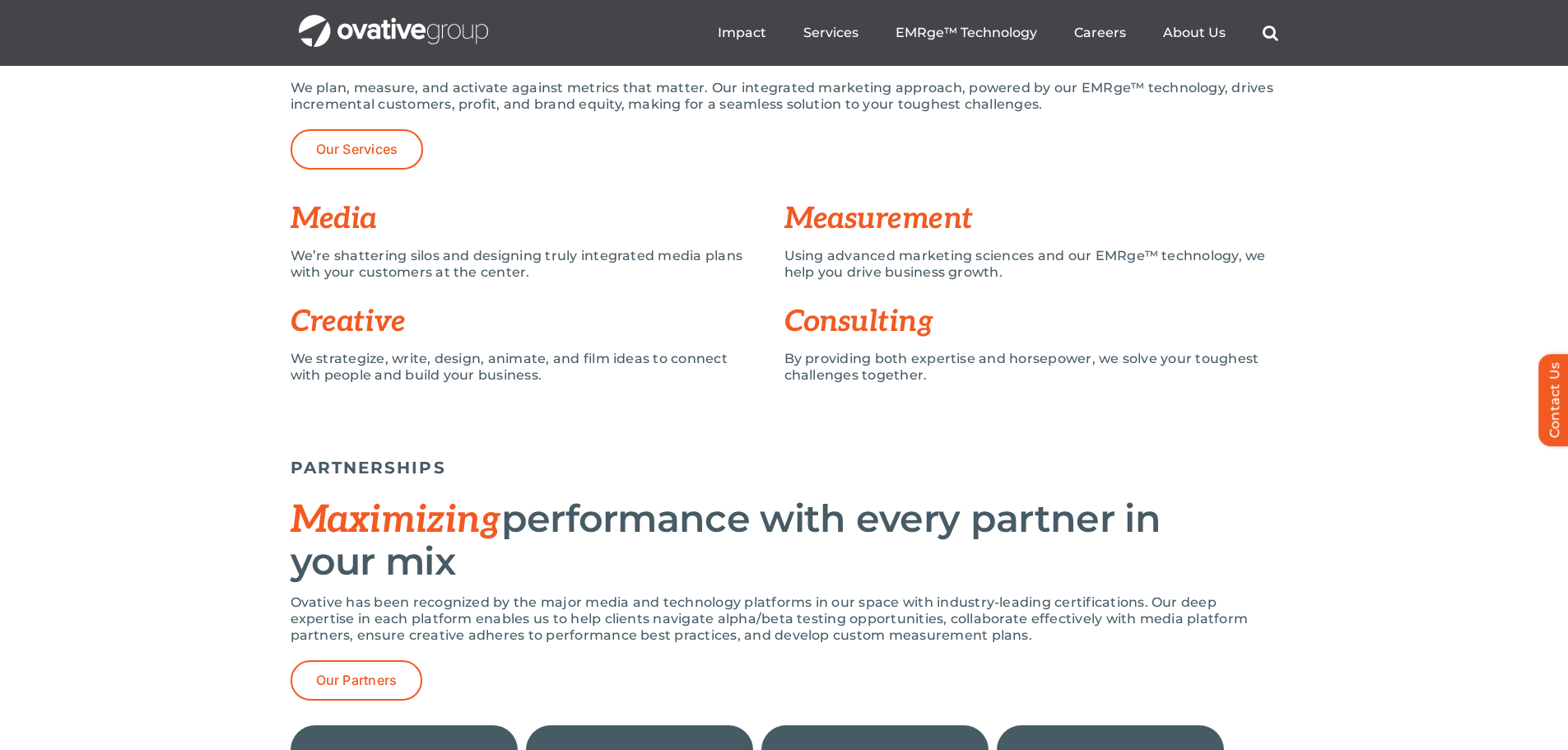
click at [606, 360] on p "We strategize, write, design, animate, and film ideas to connect with people an…" at bounding box center [525, 367] width 469 height 33
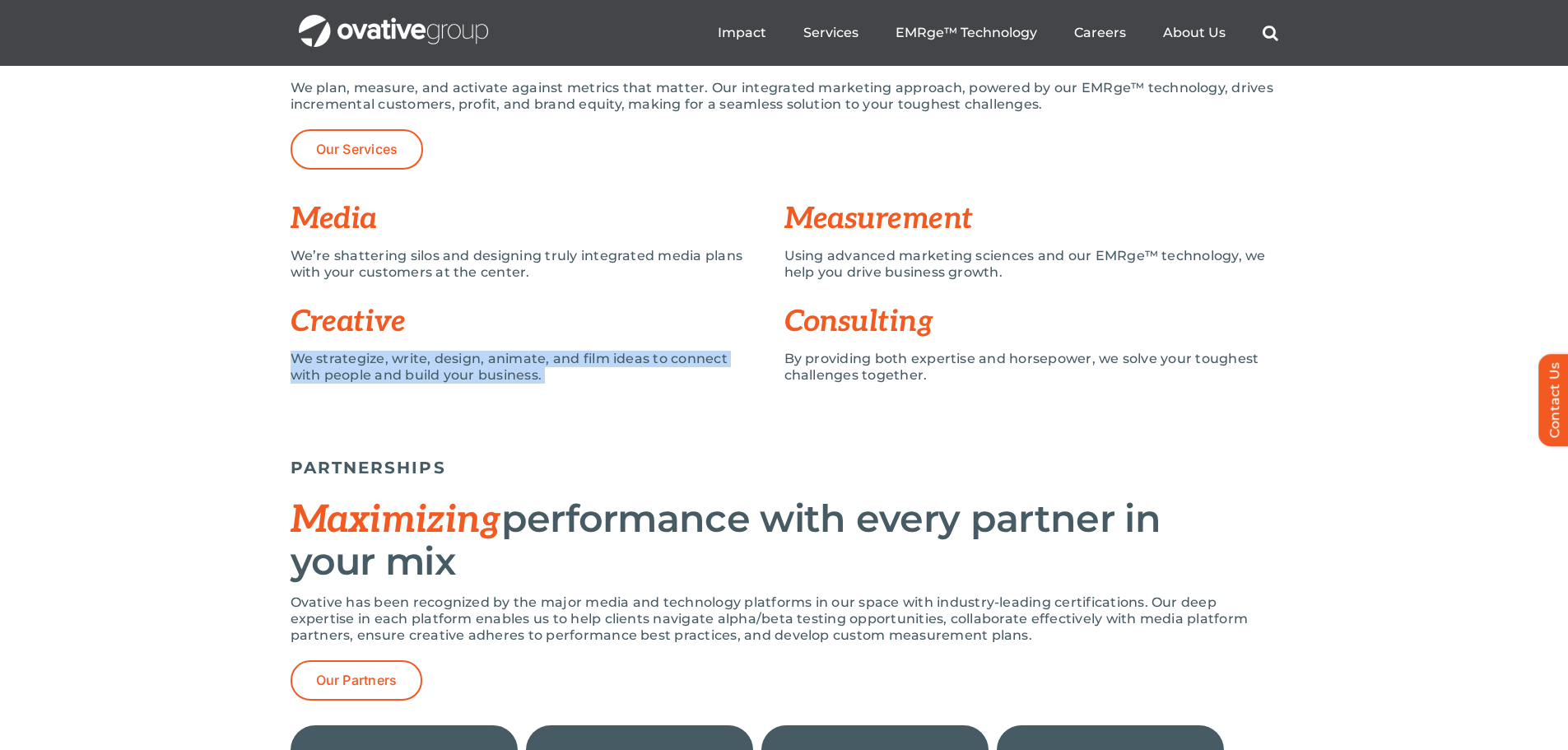
click at [606, 360] on p "We strategize, write, design, animate, and film ideas to connect with people an…" at bounding box center [525, 367] width 469 height 33
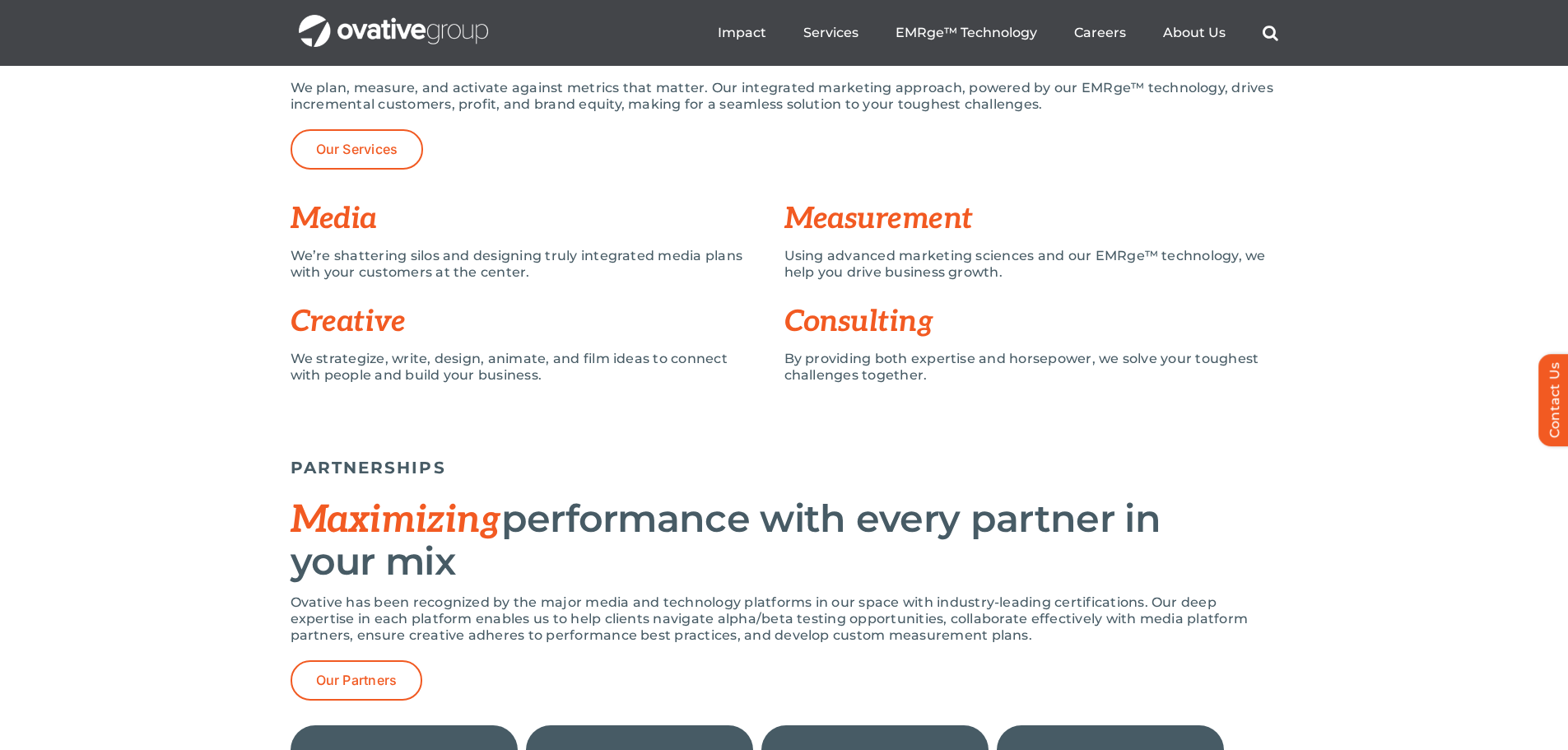
click at [547, 274] on p "We’re shattering silos and designing truly integrated media plans with your cus…" at bounding box center [525, 264] width 469 height 33
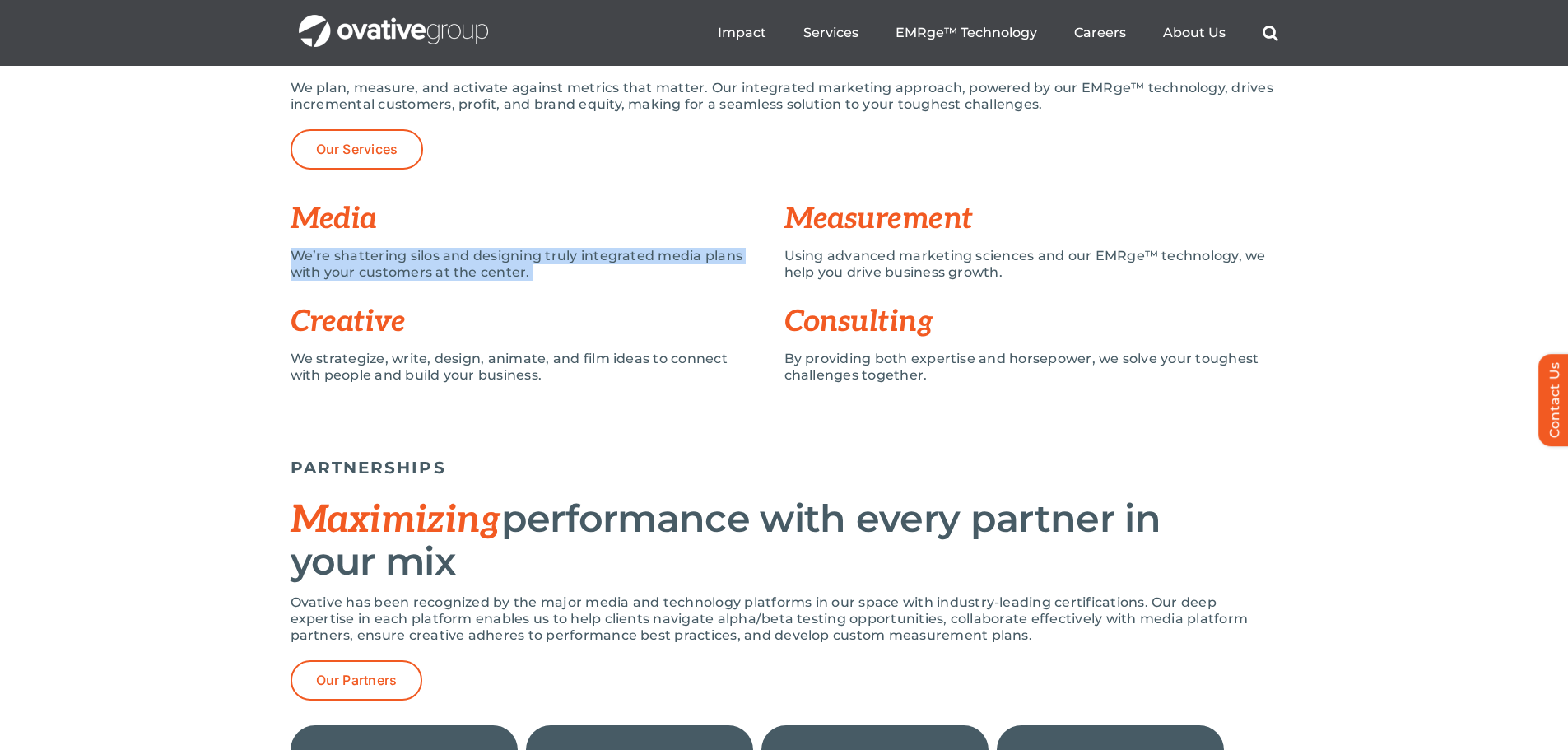
click at [547, 274] on p "We’re shattering silos and designing truly integrated media plans with your cus…" at bounding box center [525, 264] width 469 height 33
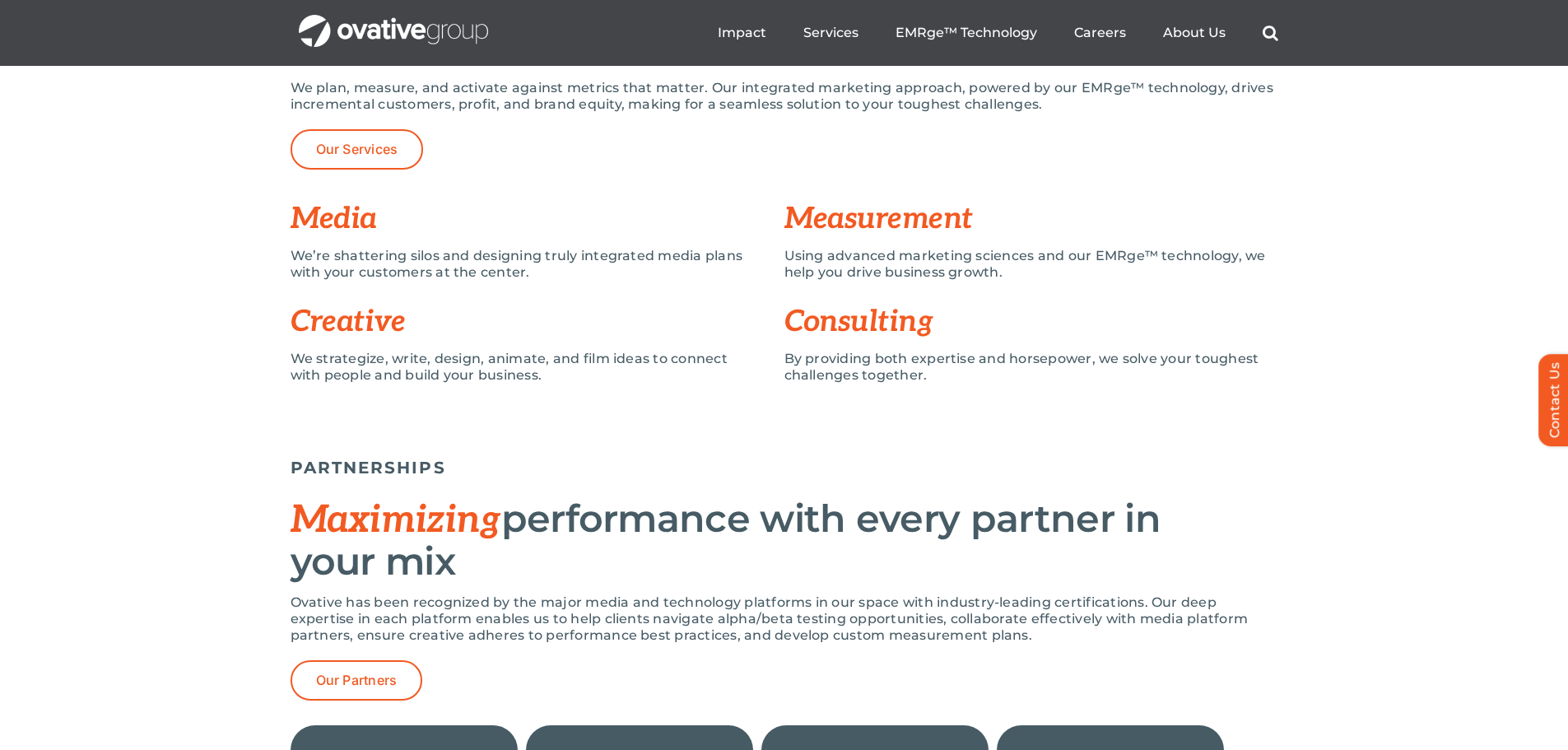
click at [588, 373] on p "We strategize, write, design, animate, and film ideas to connect with people an…" at bounding box center [525, 367] width 469 height 33
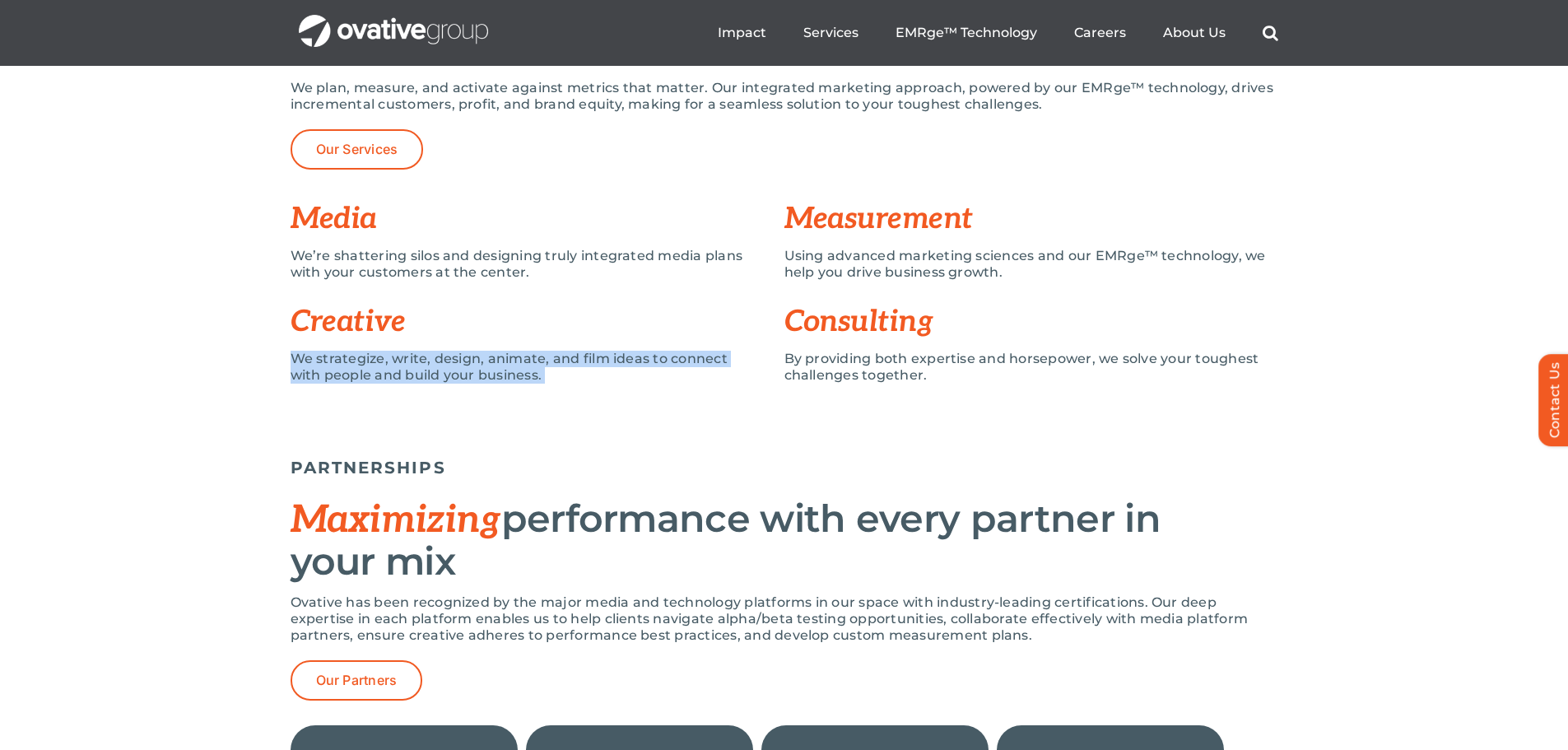
click at [588, 373] on p "We strategize, write, design, animate, and film ideas to connect with people an…" at bounding box center [525, 367] width 469 height 33
click at [643, 373] on p "We strategize, write, design, animate, and film ideas to connect with people an…" at bounding box center [525, 367] width 469 height 33
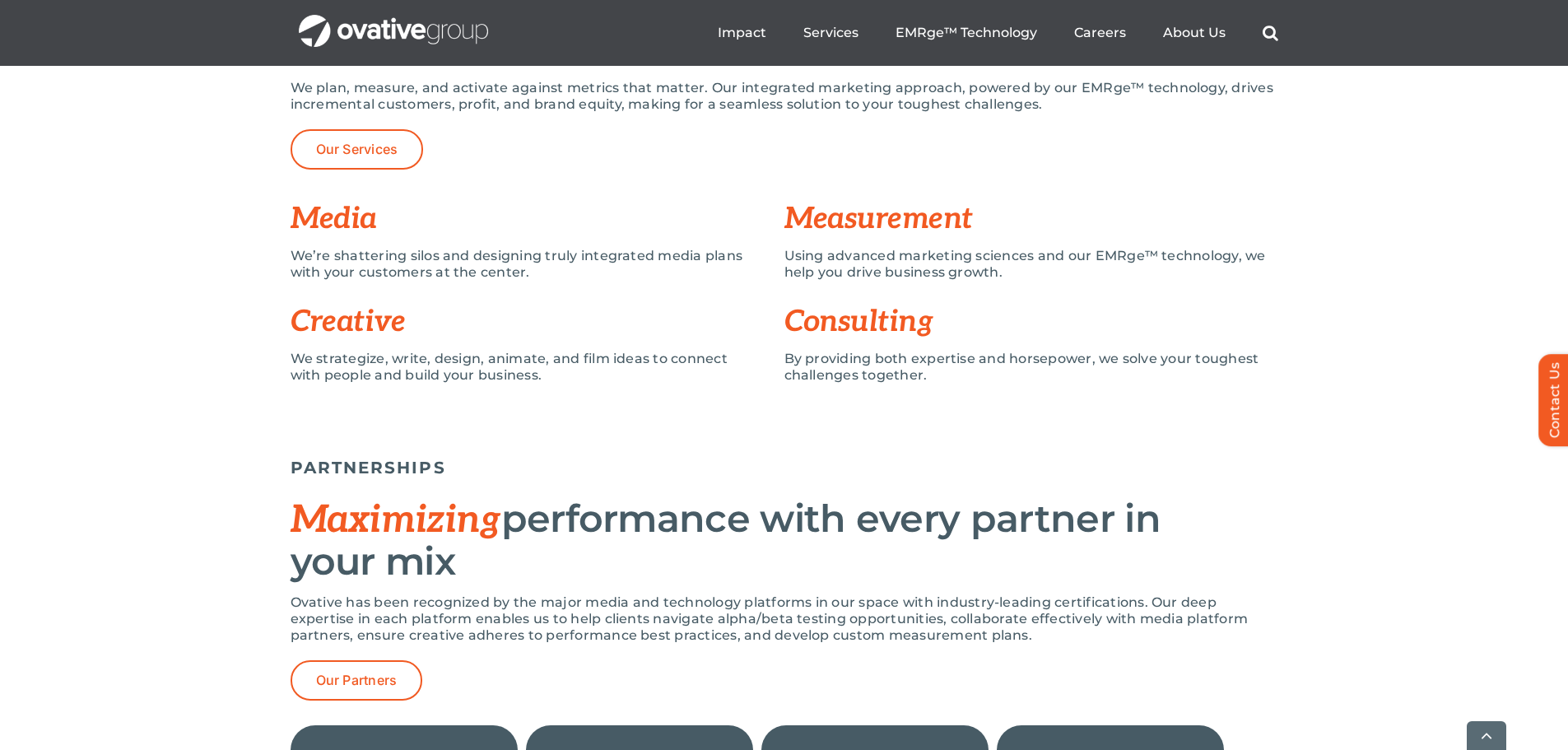
scroll to position [1510, 0]
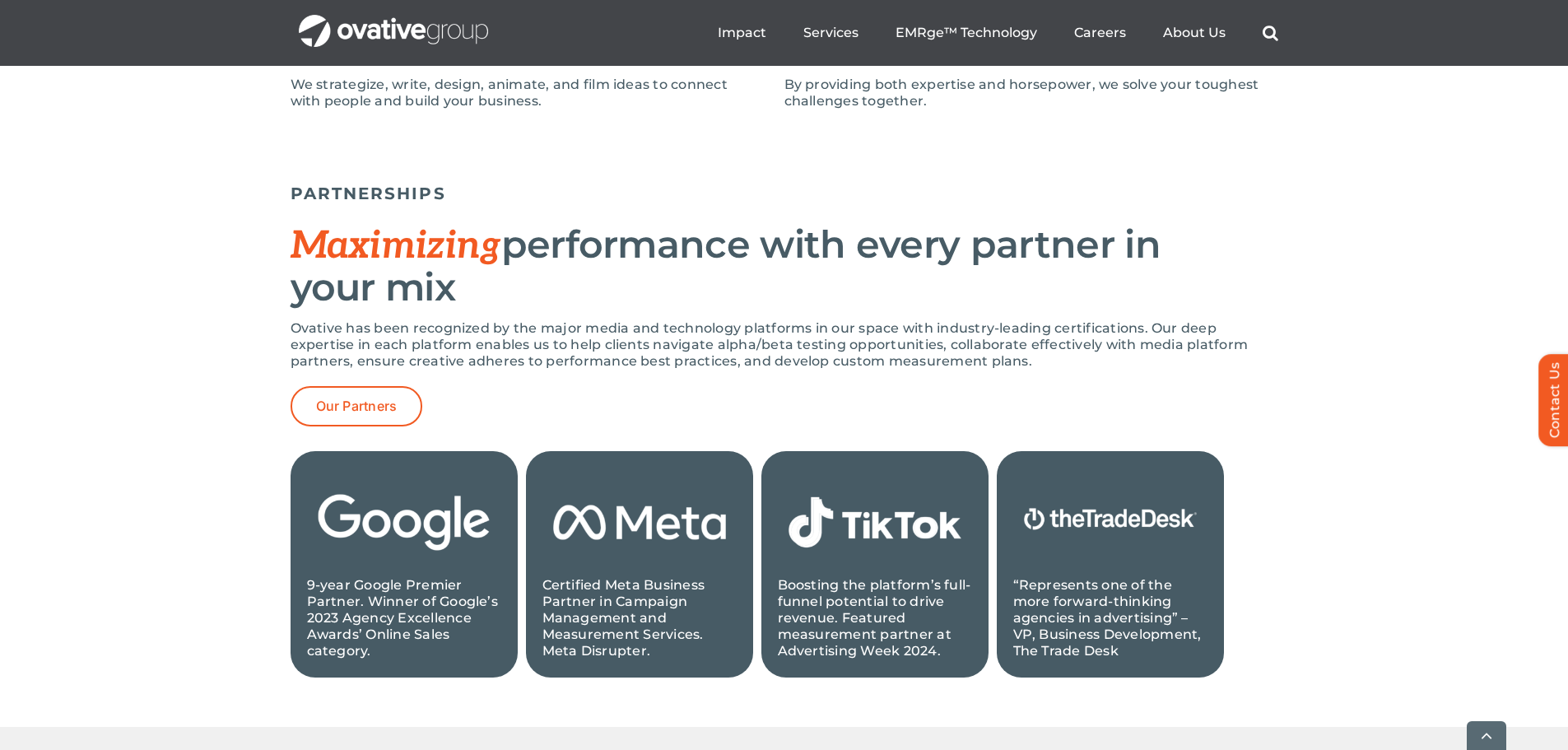
click at [809, 316] on div "PARTNERSHIPS Maximizing performance with every partner in your mix Ovative has …" at bounding box center [784, 426] width 988 height 502
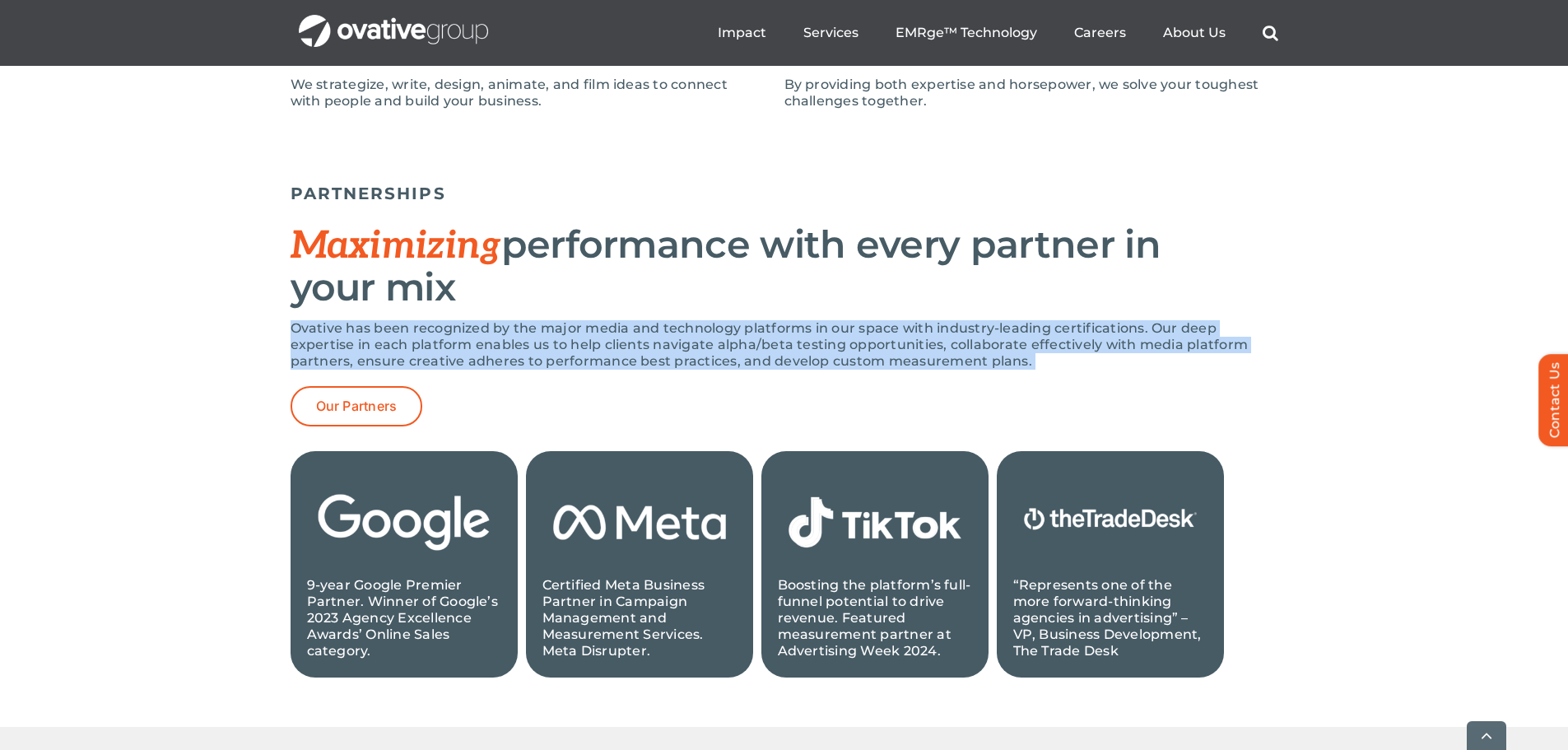
click at [809, 316] on div "PARTNERSHIPS Maximizing performance with every partner in your mix Ovative has …" at bounding box center [784, 426] width 988 height 502
click at [761, 366] on p "Ovative has been recognized by the major media and technology platforms in our …" at bounding box center [784, 344] width 988 height 49
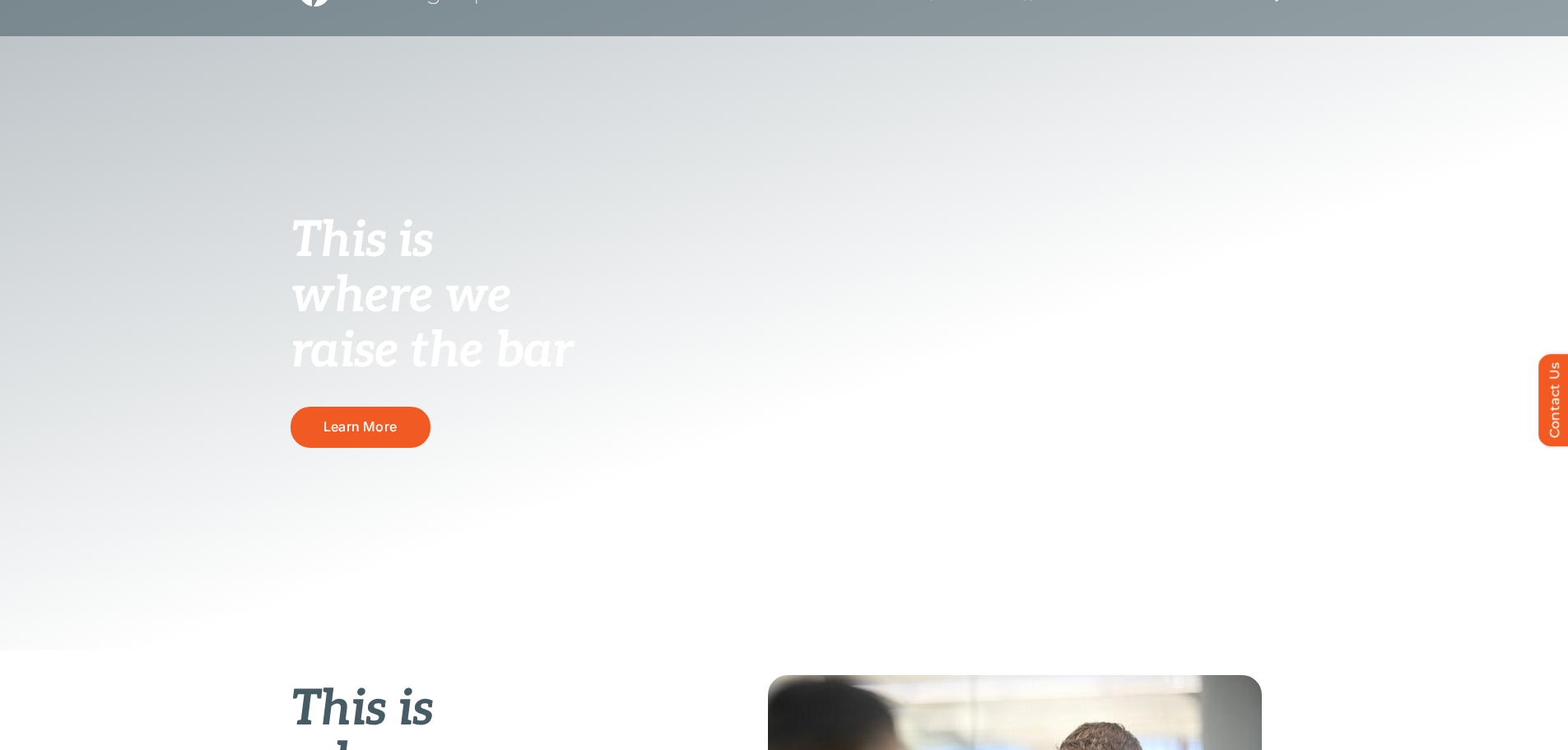
scroll to position [0, 0]
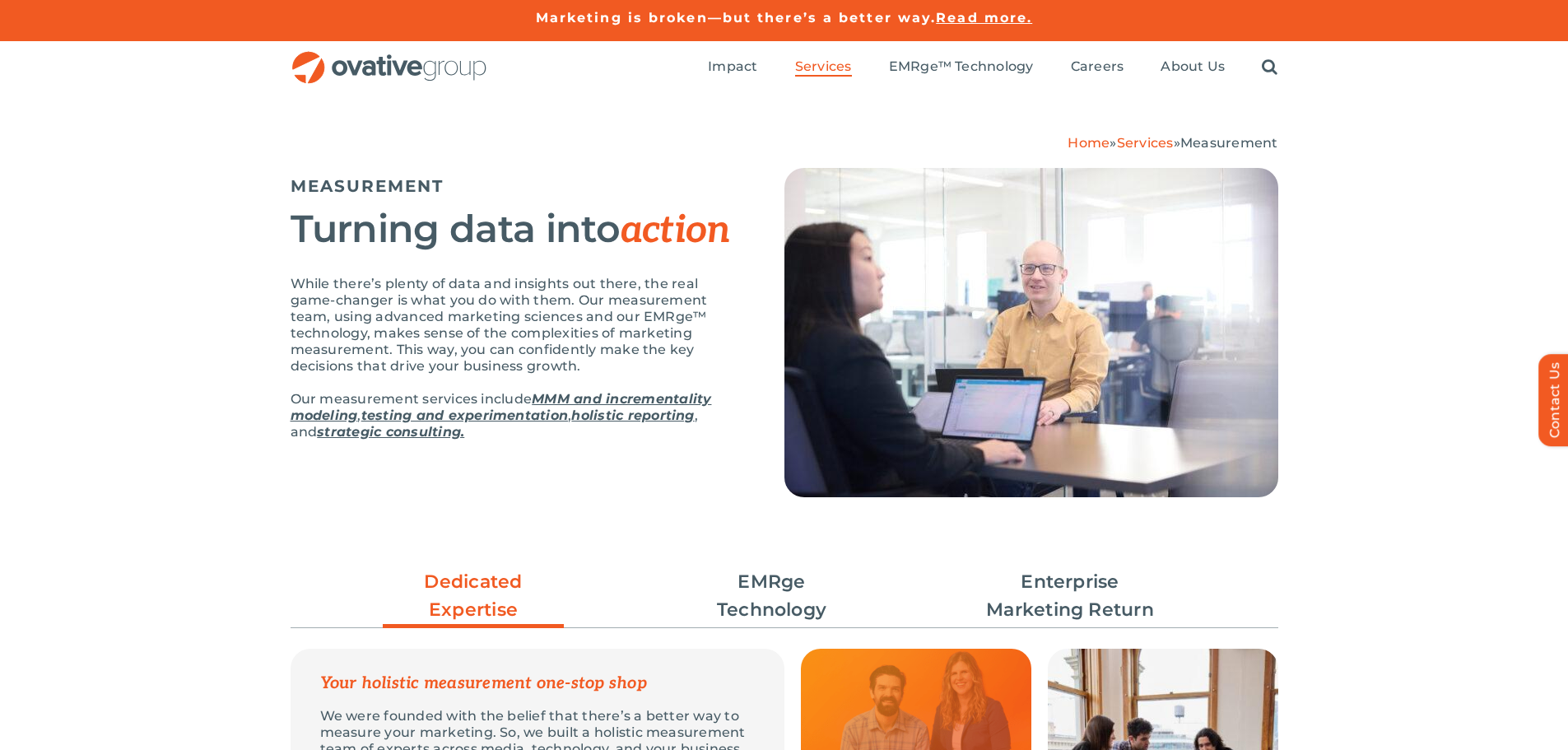
click at [451, 76] on img "OG_Full_horizontal_RGB" at bounding box center [390, 68] width 198 height 34
